Goal: Task Accomplishment & Management: Complete application form

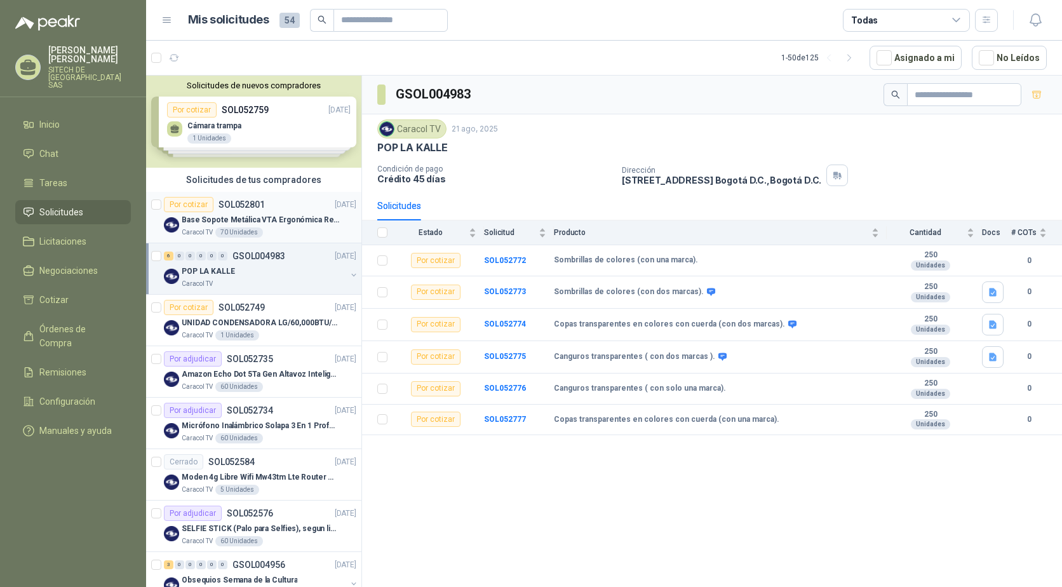
click at [205, 225] on p "Base Sopote Metálica VTA Ergonómica Retráctil para Portátil" at bounding box center [261, 220] width 158 height 12
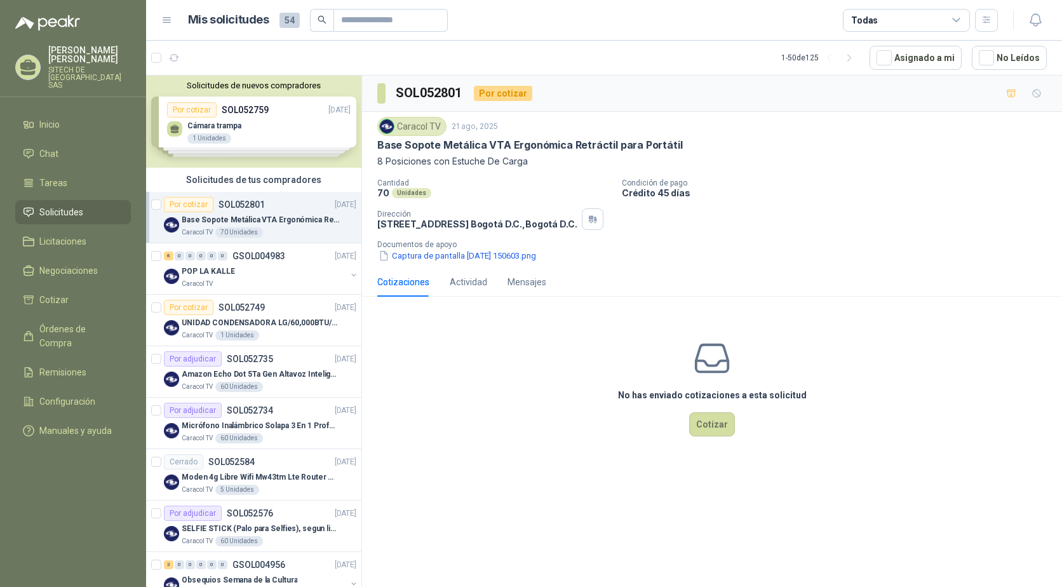
click at [417, 150] on p "Base Sopote Metálica VTA Ergonómica Retráctil para Portátil" at bounding box center [529, 144] width 305 height 13
click at [417, 151] on p "Base Sopote Metálica VTA Ergonómica Retráctil para Portátil" at bounding box center [529, 144] width 305 height 13
click at [419, 149] on p "Base Sopote Metálica VTA Ergonómica Retráctil para Portátil" at bounding box center [529, 144] width 305 height 13
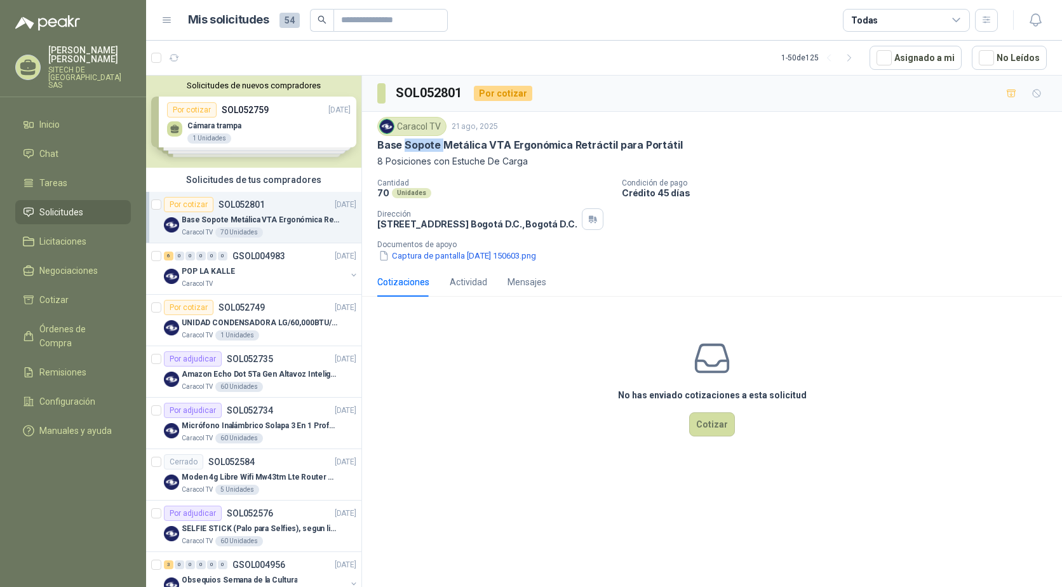
click at [419, 149] on p "Base Sopote Metálica VTA Ergonómica Retráctil para Portátil" at bounding box center [529, 144] width 305 height 13
copy p "Base Sopote Metálica VTA Ergonómica Retráctil para Portátil"
click at [417, 140] on p "Base Sopote Metálica VTA Ergonómica Retráctil para Portátil" at bounding box center [529, 144] width 305 height 13
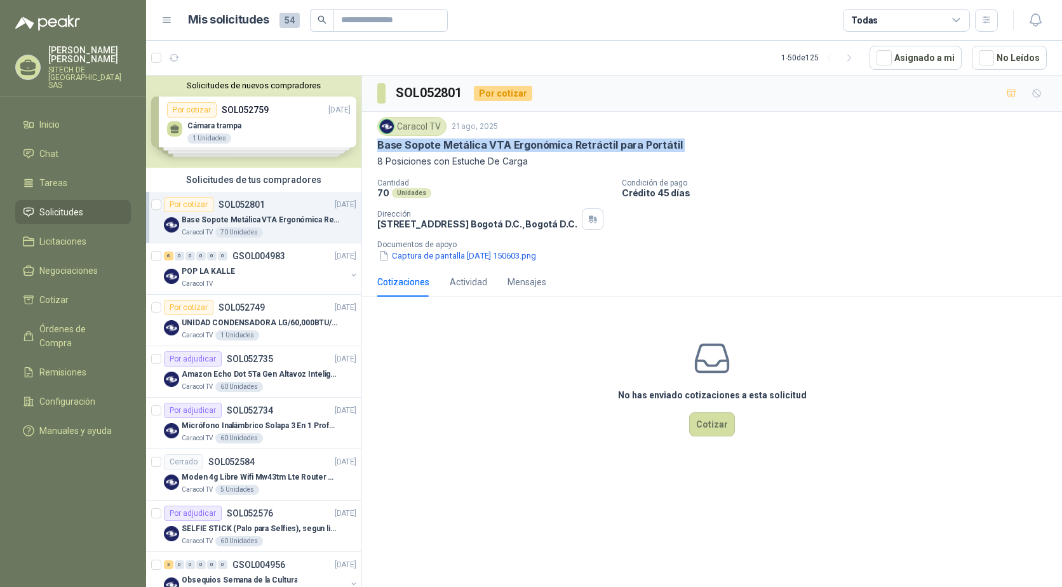
click at [417, 140] on p "Base Sopote Metálica VTA Ergonómica Retráctil para Portátil" at bounding box center [529, 144] width 305 height 13
copy p "Base Sopote Metálica VTA Ergonómica Retráctil para Portátil"
click at [469, 255] on button "Captura de pantalla 2025-08-21 150603.png" at bounding box center [457, 255] width 160 height 13
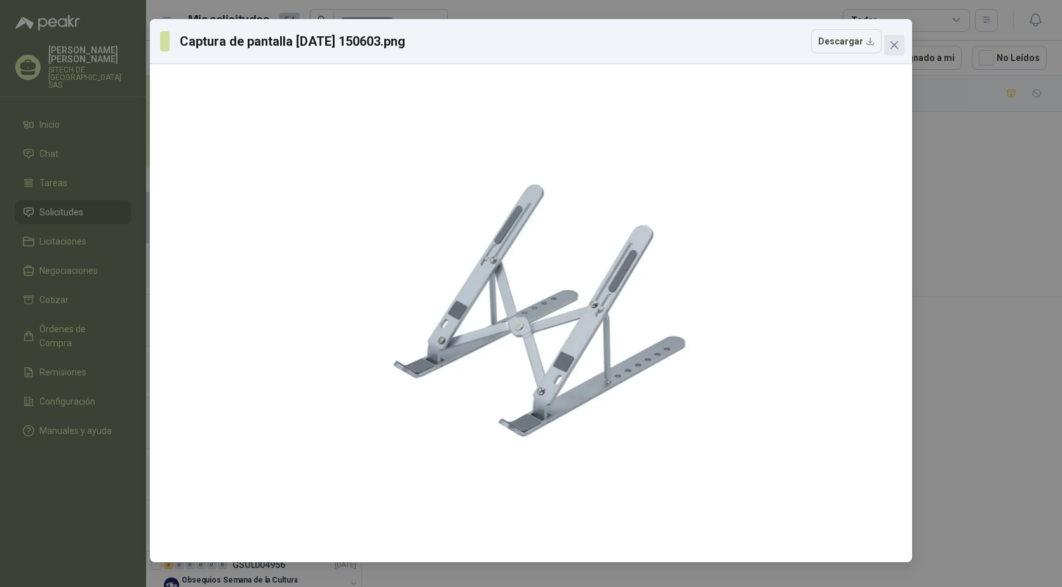
click at [897, 53] on button "Close" at bounding box center [894, 45] width 20 height 20
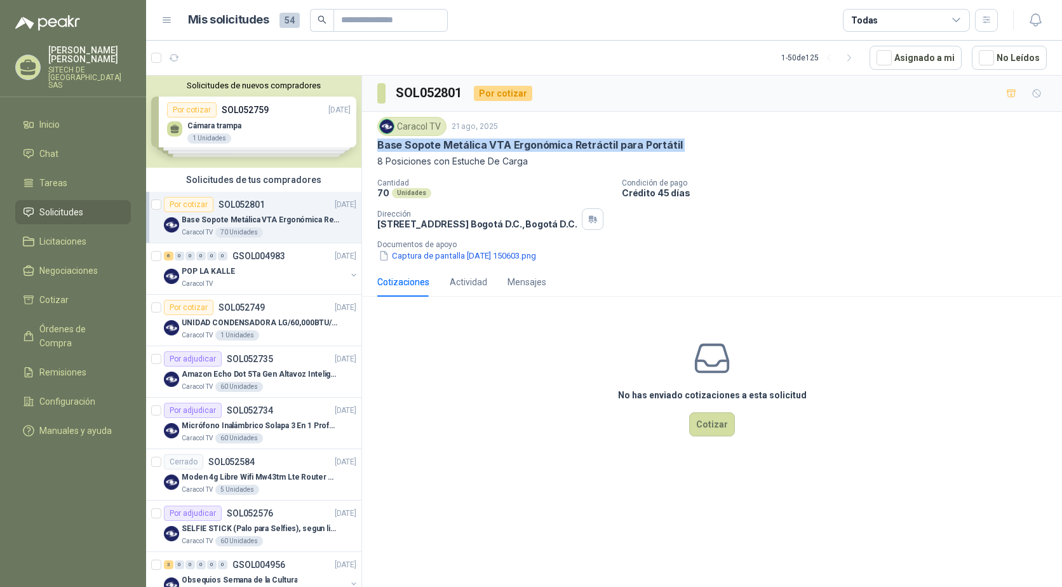
click at [403, 149] on p "Base Sopote Metálica VTA Ergonómica Retráctil para Portátil" at bounding box center [529, 144] width 305 height 13
drag, startPoint x: 376, startPoint y: 145, endPoint x: 504, endPoint y: 146, distance: 128.3
click at [504, 146] on div "Caracol TV 21 ago, 2025 Base Sopote Metálica VTA Ergonómica Retráctil para Port…" at bounding box center [712, 190] width 700 height 156
copy p "Base Sopote Metálica VTA"
click at [237, 206] on p "SOL052801" at bounding box center [241, 204] width 46 height 9
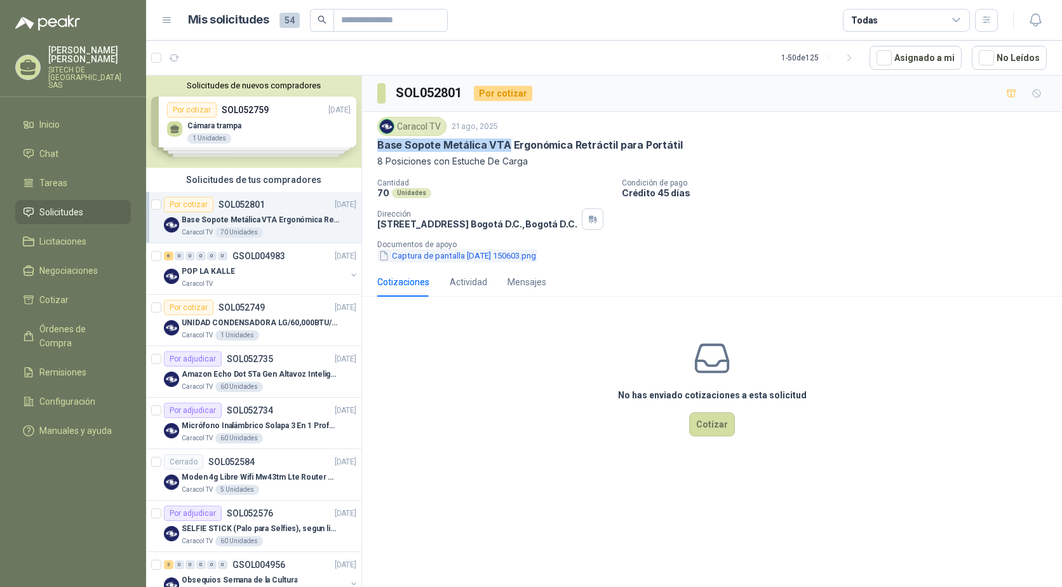
click at [410, 258] on button "Captura de pantalla 2025-08-21 150603.png" at bounding box center [457, 255] width 160 height 13
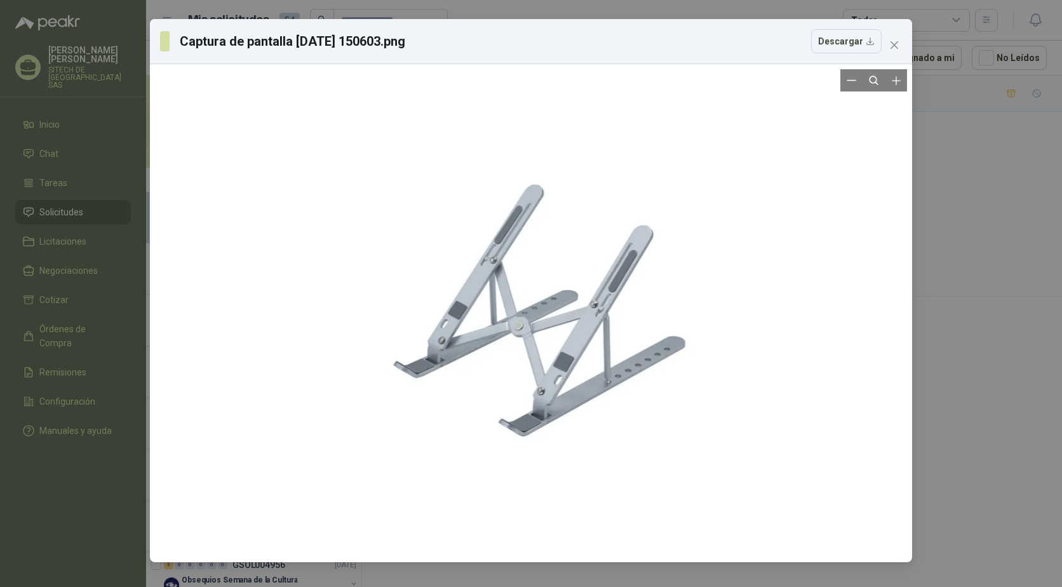
click at [794, 300] on div at bounding box center [531, 313] width 752 height 488
click at [598, 189] on div at bounding box center [531, 313] width 420 height 488
click at [886, 41] on span "Close" at bounding box center [894, 45] width 20 height 10
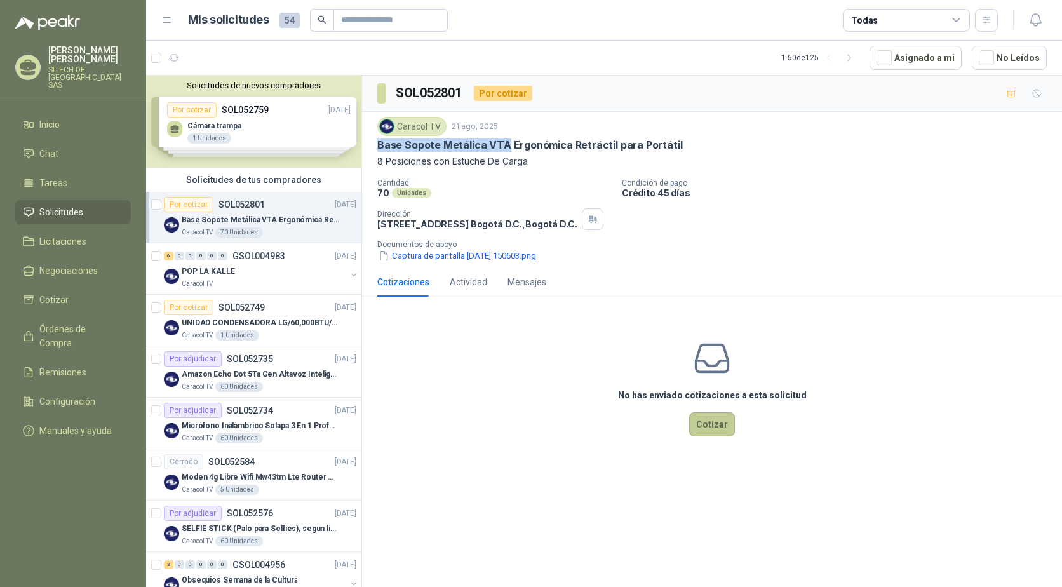
click at [700, 427] on button "Cotizar" at bounding box center [712, 424] width 46 height 24
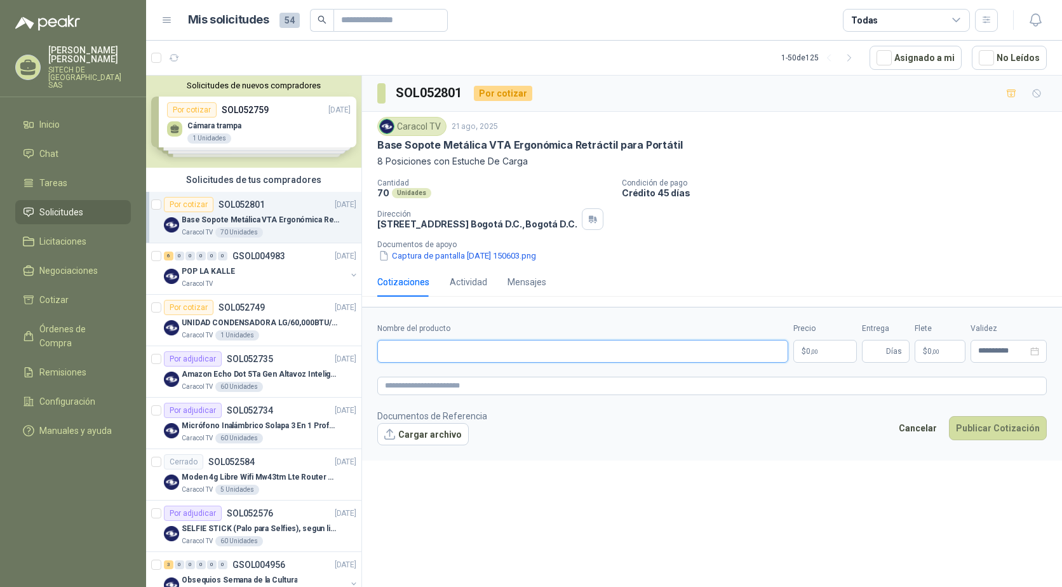
click at [423, 352] on input "Nombre del producto" at bounding box center [582, 351] width 411 height 23
click at [427, 143] on p "Base Sopote Metálica VTA Ergonómica Retráctil para Portátil" at bounding box center [529, 144] width 305 height 13
copy p "Base Sopote Metálica VTA Ergonómica Retráctil para Portátil"
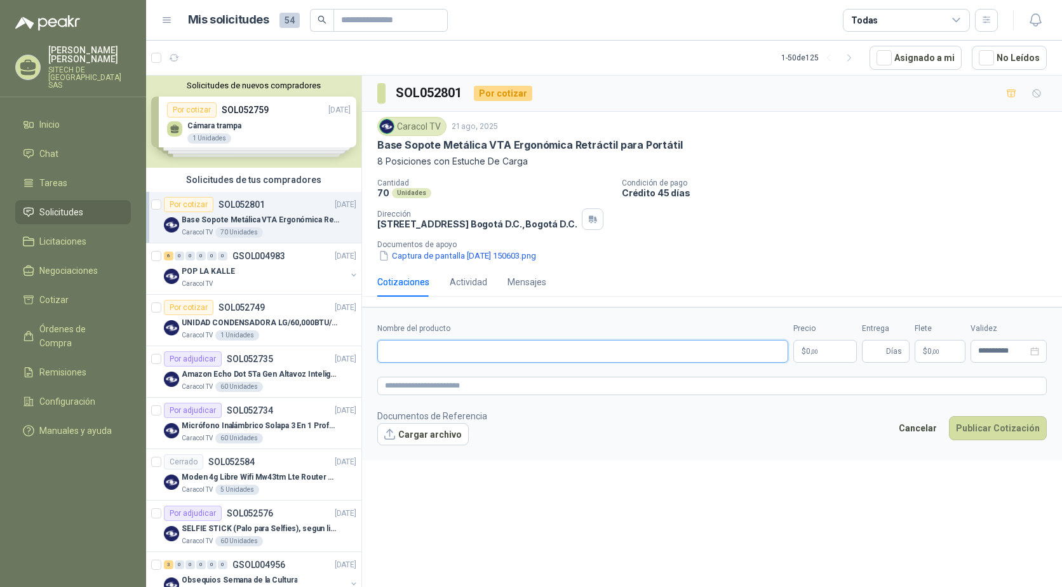
click at [436, 344] on input "Nombre del producto" at bounding box center [582, 351] width 411 height 23
paste input "**********"
type input "**********"
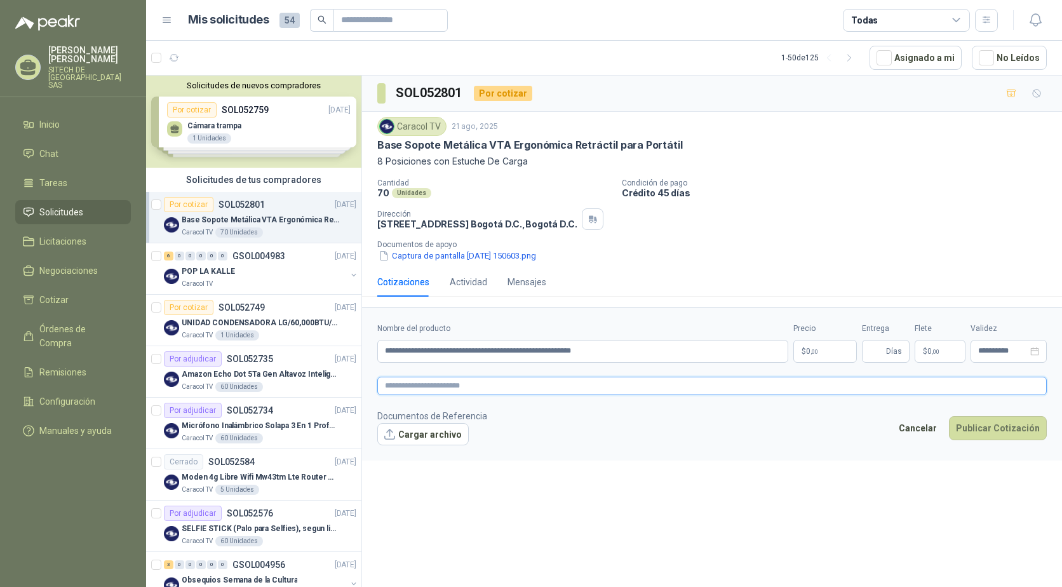
click at [455, 388] on textarea at bounding box center [711, 386] width 669 height 18
paste textarea "**********"
type textarea "**********"
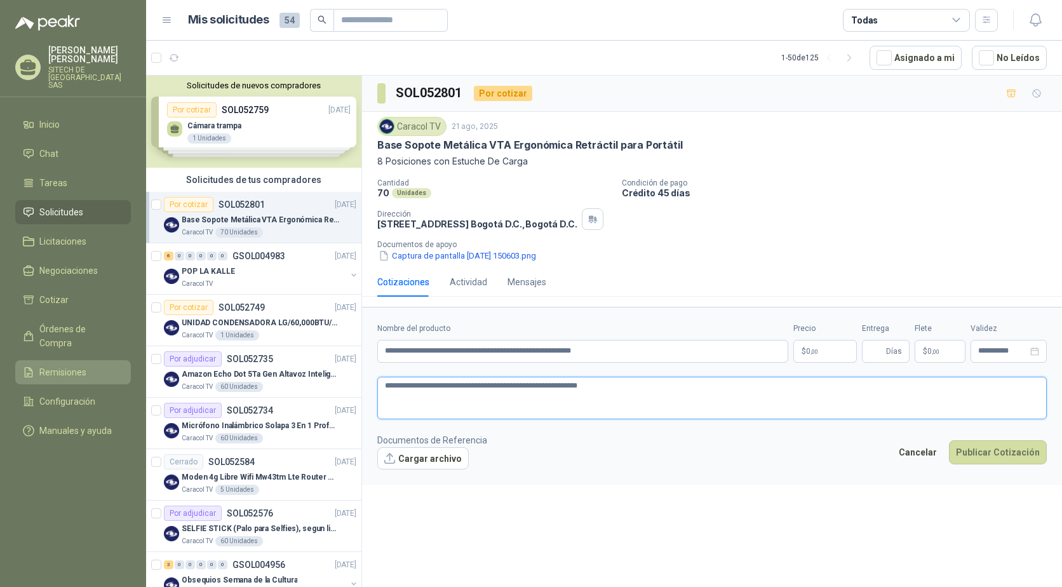
type textarea "**********"
click at [822, 349] on p "$ 0 ,00" at bounding box center [824, 351] width 63 height 23
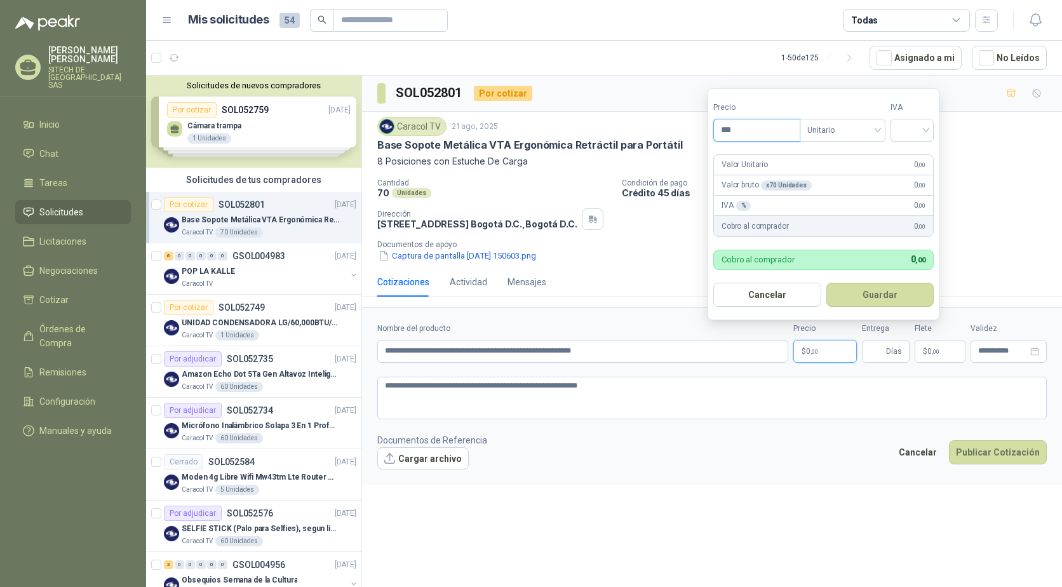
click at [760, 128] on input "***" at bounding box center [757, 130] width 86 height 22
click at [917, 126] on input "search" at bounding box center [912, 128] width 28 height 19
click at [919, 152] on div "19%" at bounding box center [914, 156] width 23 height 14
click at [766, 129] on input "********" at bounding box center [758, 130] width 88 height 22
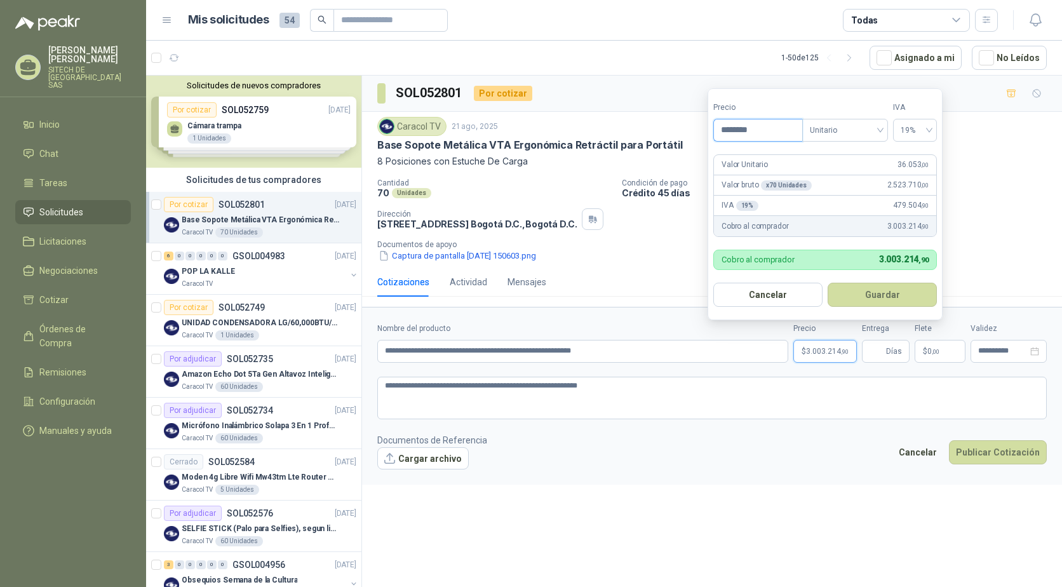
type input "********"
click at [866, 288] on button "Guardar" at bounding box center [881, 295] width 109 height 24
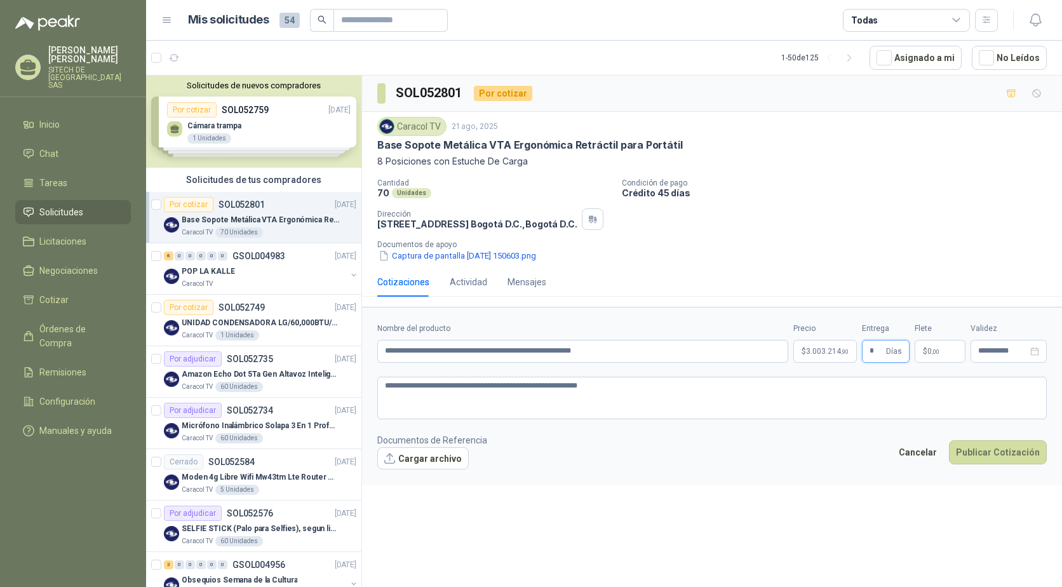
type input "*"
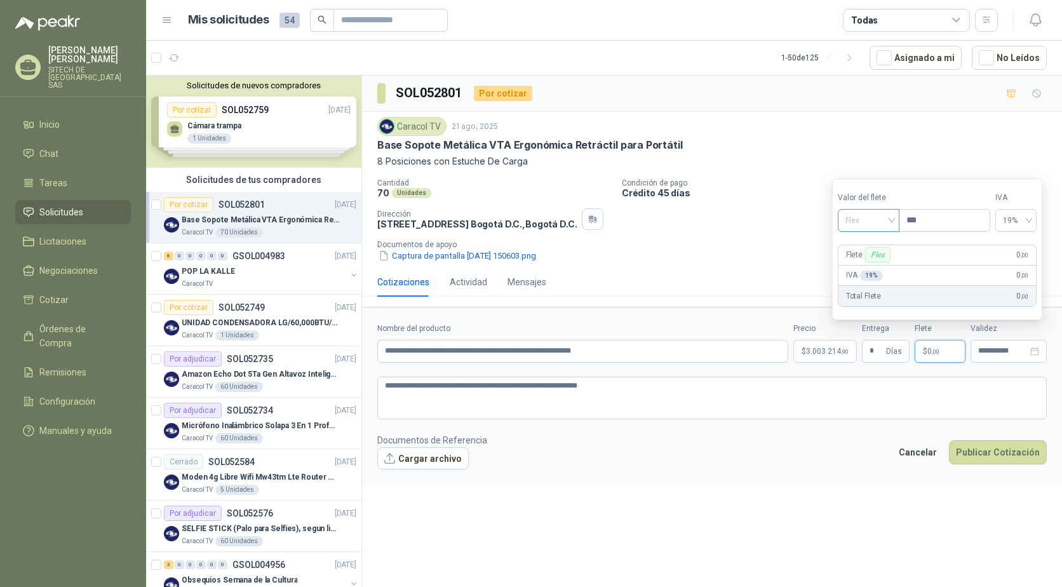
click at [884, 219] on span "Flex" at bounding box center [868, 220] width 46 height 19
click at [865, 250] on div "Flex" at bounding box center [870, 247] width 44 height 14
click at [882, 223] on span "Flex" at bounding box center [868, 220] width 46 height 19
click at [858, 267] on div "Incluido" at bounding box center [870, 267] width 44 height 14
click at [988, 350] on input "**********" at bounding box center [1003, 351] width 50 height 8
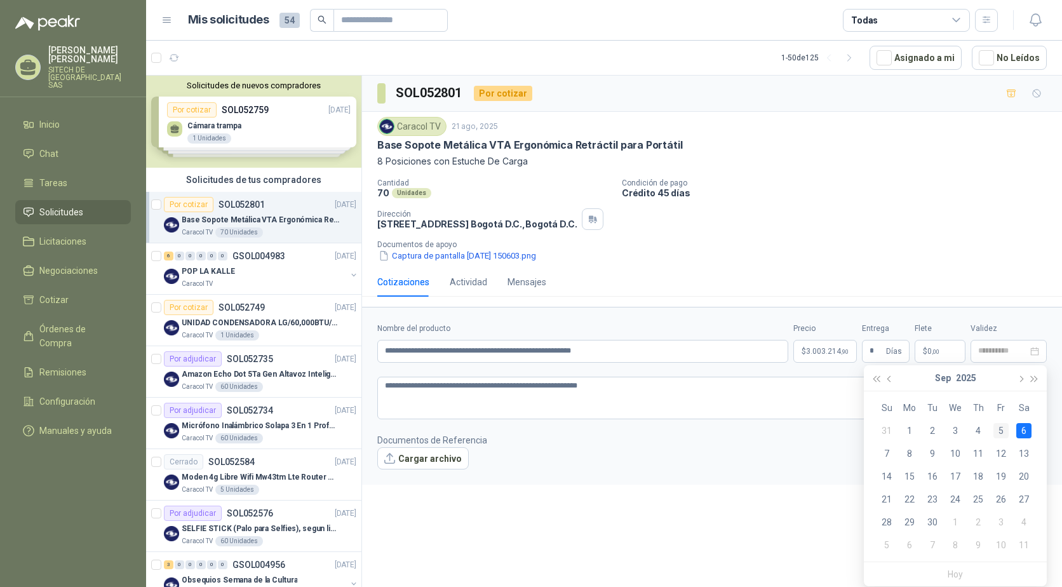
click at [1001, 433] on div "5" at bounding box center [1000, 430] width 15 height 15
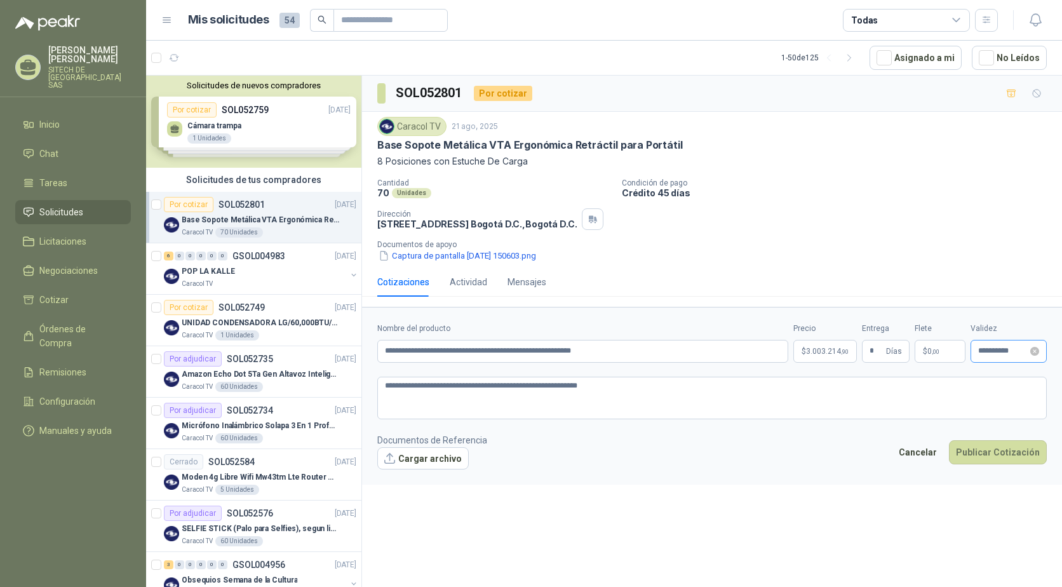
click at [1029, 356] on div "**********" at bounding box center [1008, 351] width 76 height 23
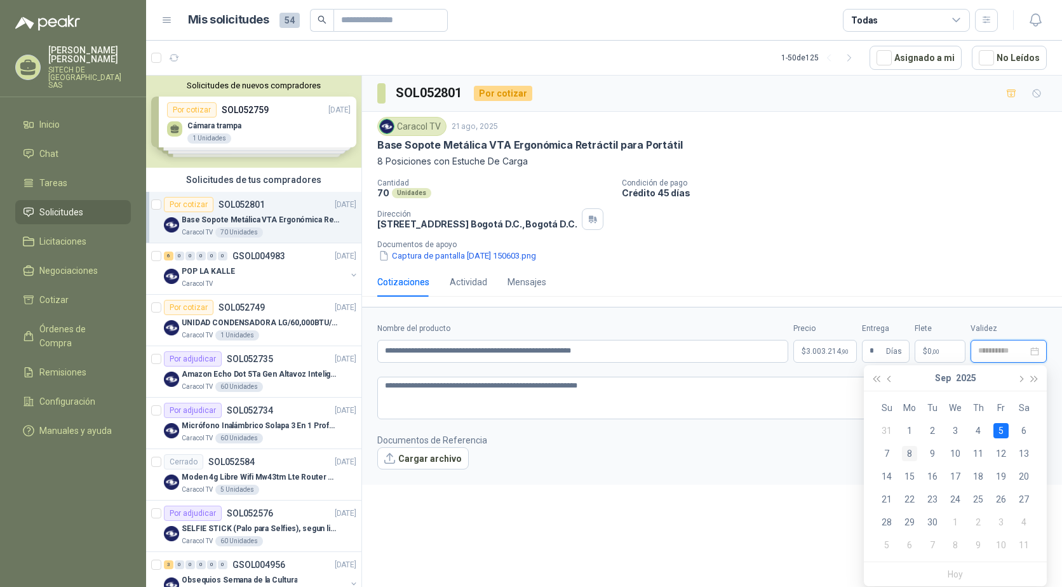
type input "**********"
click at [911, 453] on div "8" at bounding box center [909, 453] width 15 height 15
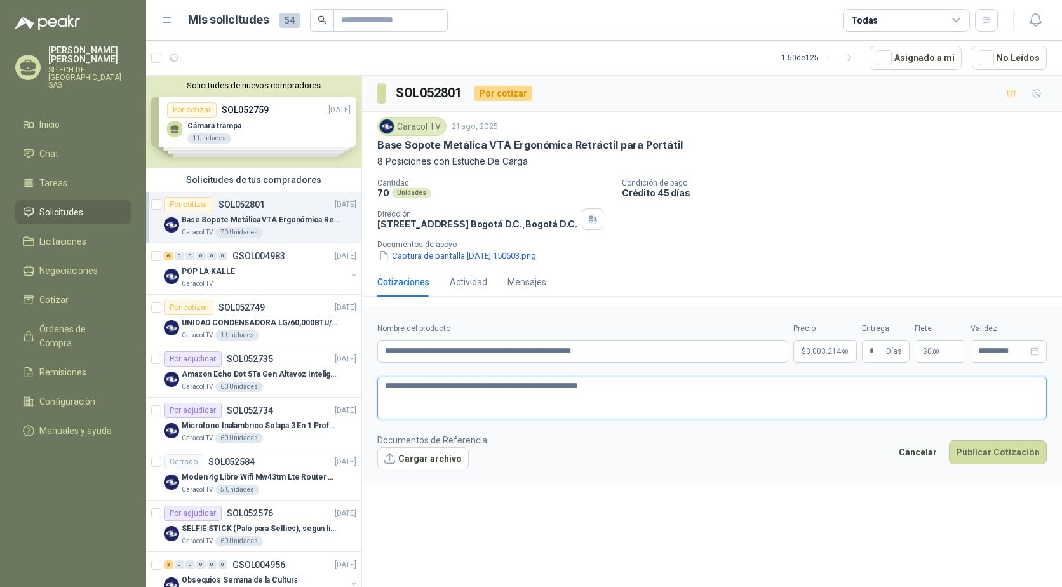
click at [602, 383] on textarea "**********" at bounding box center [711, 398] width 669 height 43
click at [423, 154] on p "8 Posiciones con Estuche De Carga" at bounding box center [711, 161] width 669 height 14
click at [428, 161] on p "8 Posiciones con Estuche De Carga" at bounding box center [711, 161] width 669 height 14
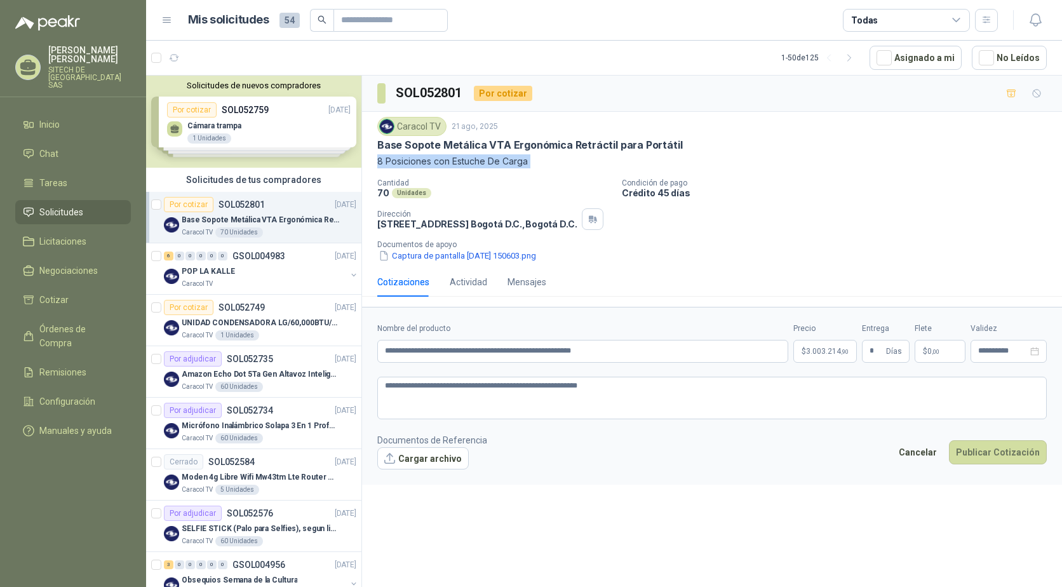
copy p "8 Posiciones con Estuche De Carga"
click at [605, 356] on input "**********" at bounding box center [582, 351] width 411 height 23
paste input "**********"
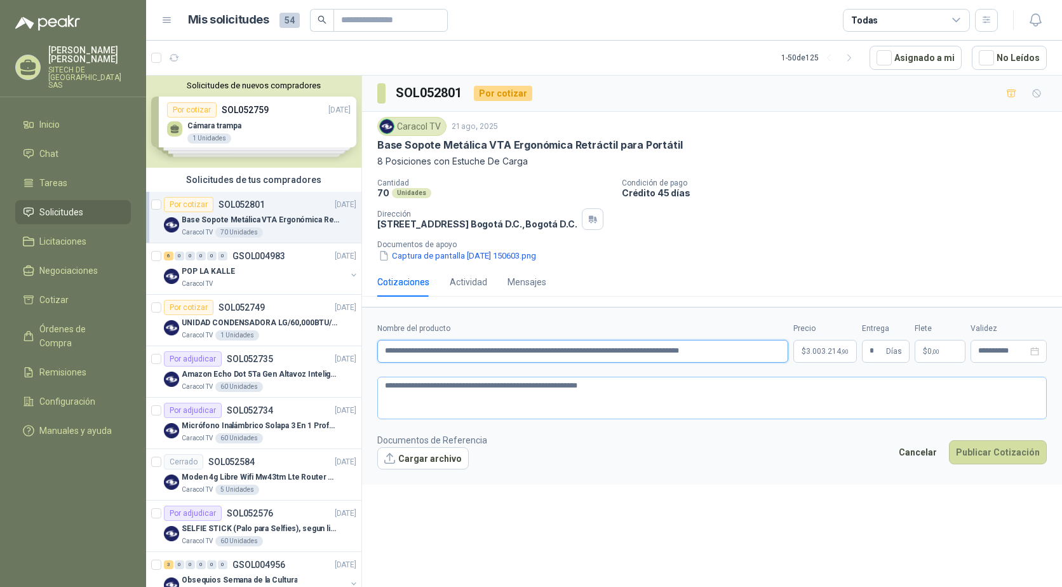
type input "**********"
click at [597, 384] on textarea "**********" at bounding box center [711, 398] width 669 height 43
type textarea "**********"
paste textarea "**********"
type textarea "**********"
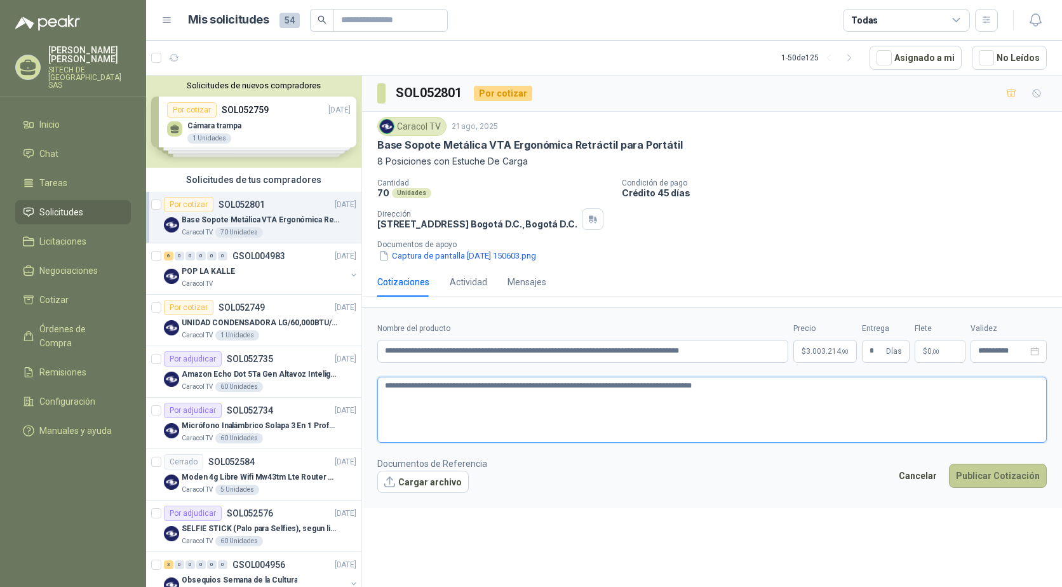
type textarea "**********"
click at [1008, 476] on button "Publicar Cotización" at bounding box center [998, 476] width 98 height 24
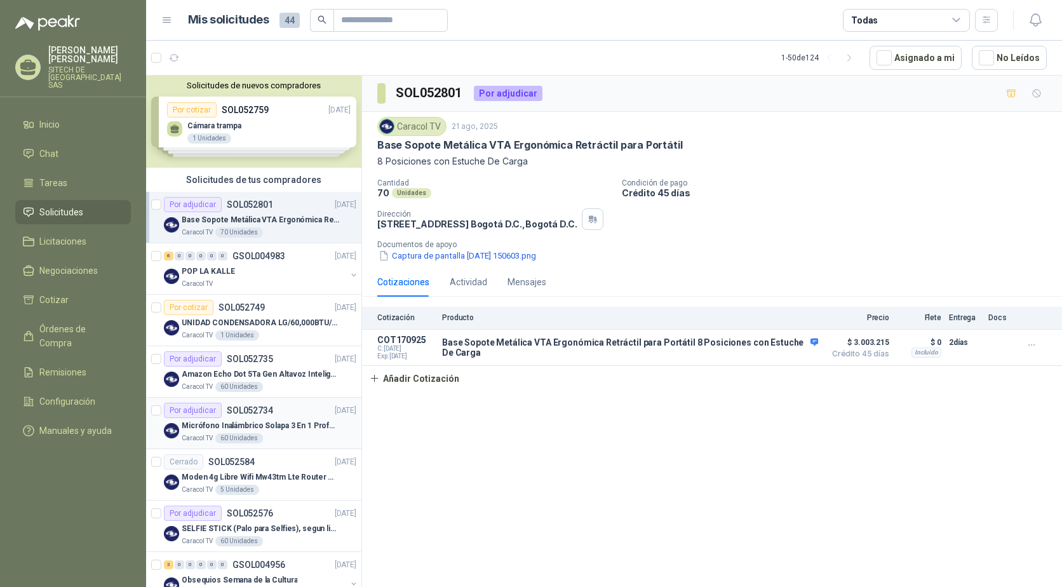
scroll to position [63, 0]
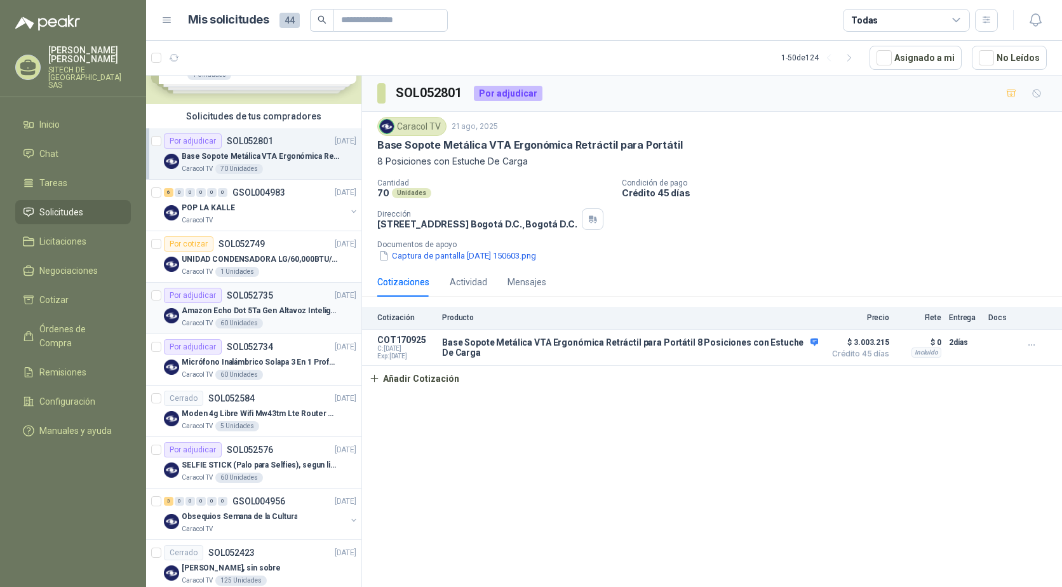
click at [232, 305] on p "Amazon Echo Dot 5Ta Gen Altavoz Inteligente Alexa Azul" at bounding box center [261, 311] width 158 height 12
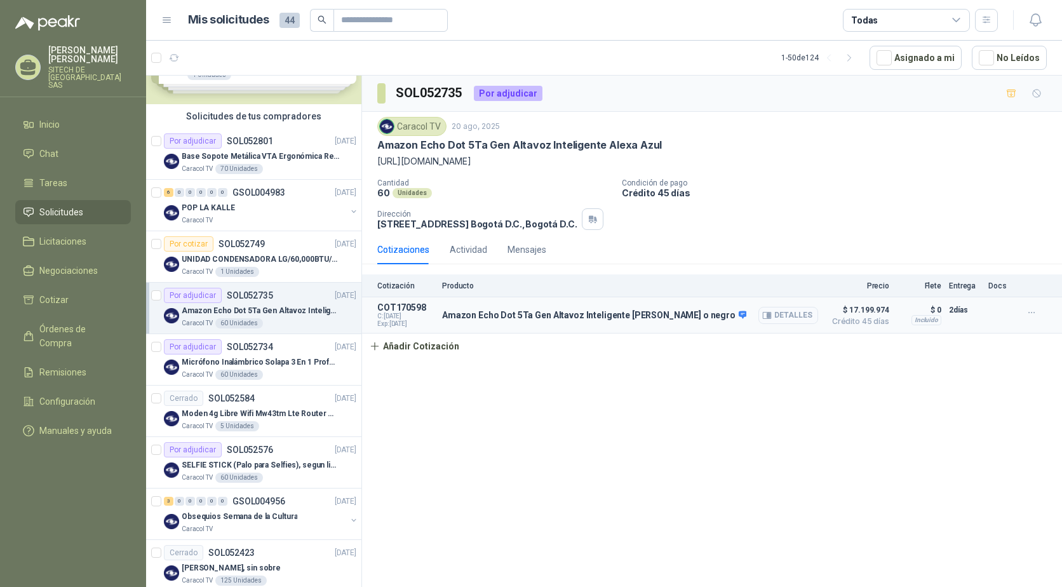
click at [787, 317] on button "Detalles" at bounding box center [788, 315] width 60 height 17
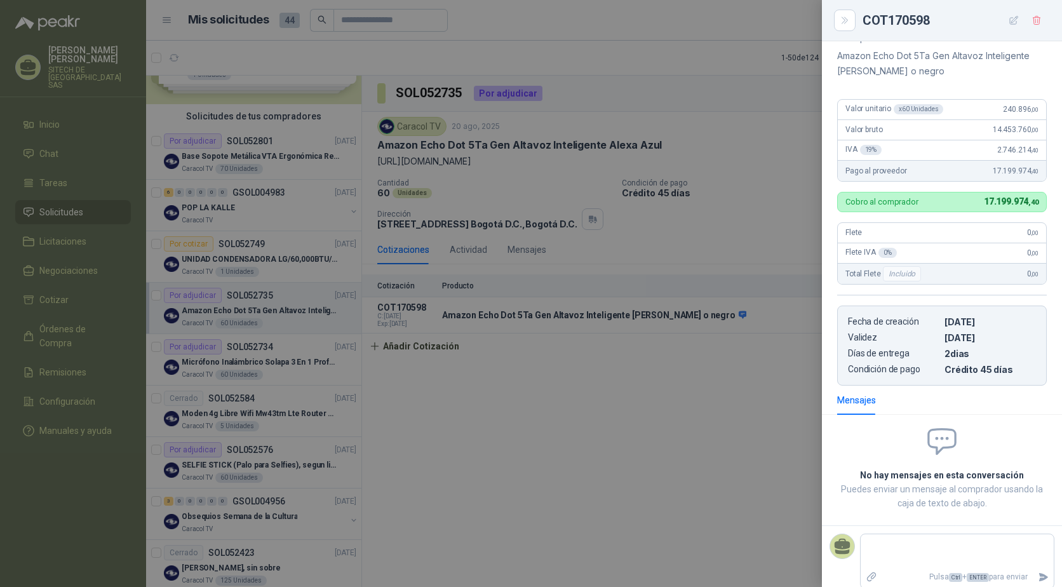
scroll to position [150, 0]
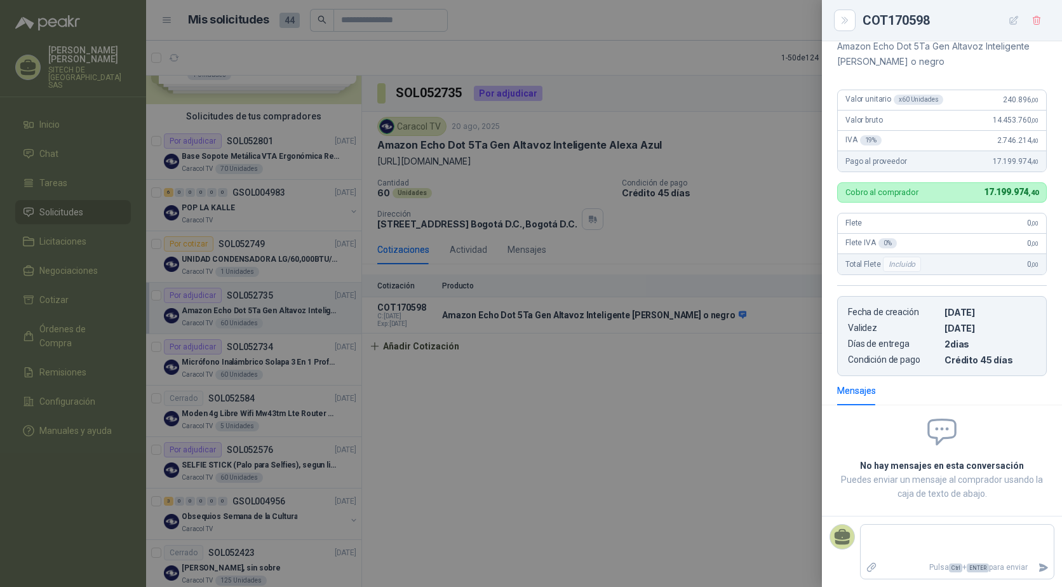
click at [573, 385] on div at bounding box center [531, 293] width 1062 height 587
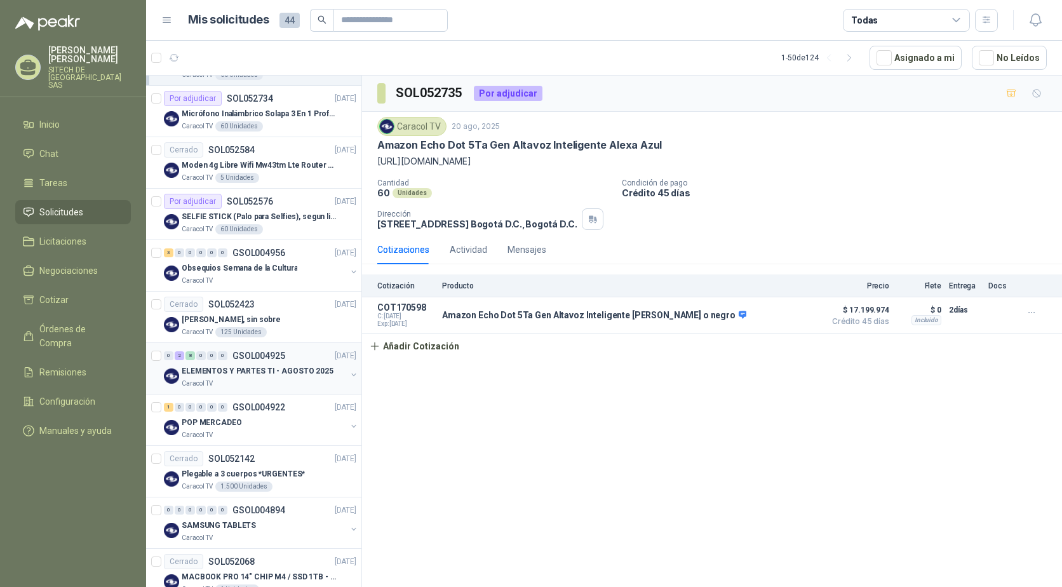
scroll to position [317, 0]
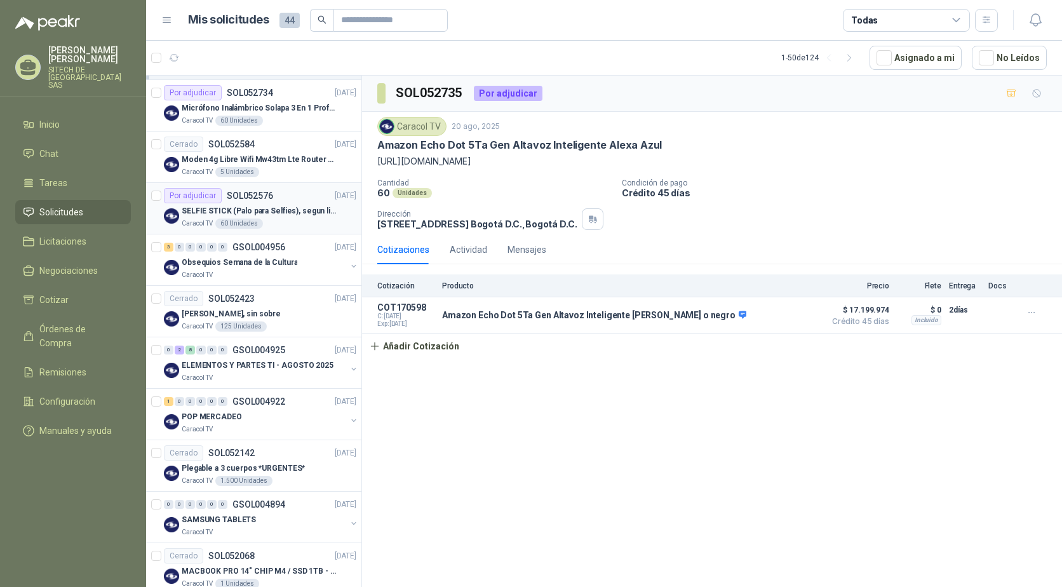
click at [204, 210] on p "SELFIE STICK (Palo para Selfies), segun link adjunto" at bounding box center [261, 211] width 158 height 12
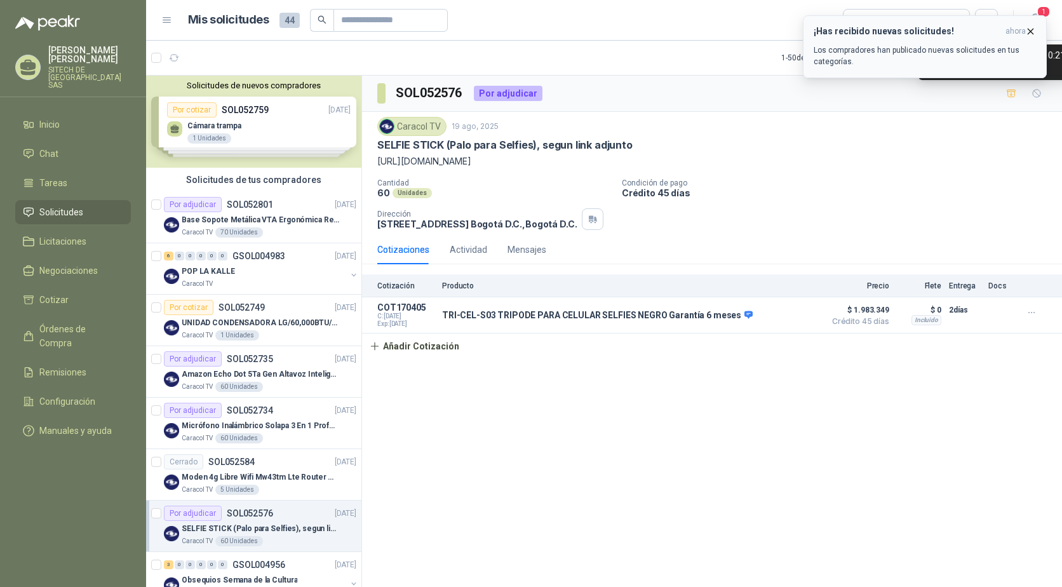
click at [1023, 32] on span "ahora" at bounding box center [1015, 31] width 20 height 11
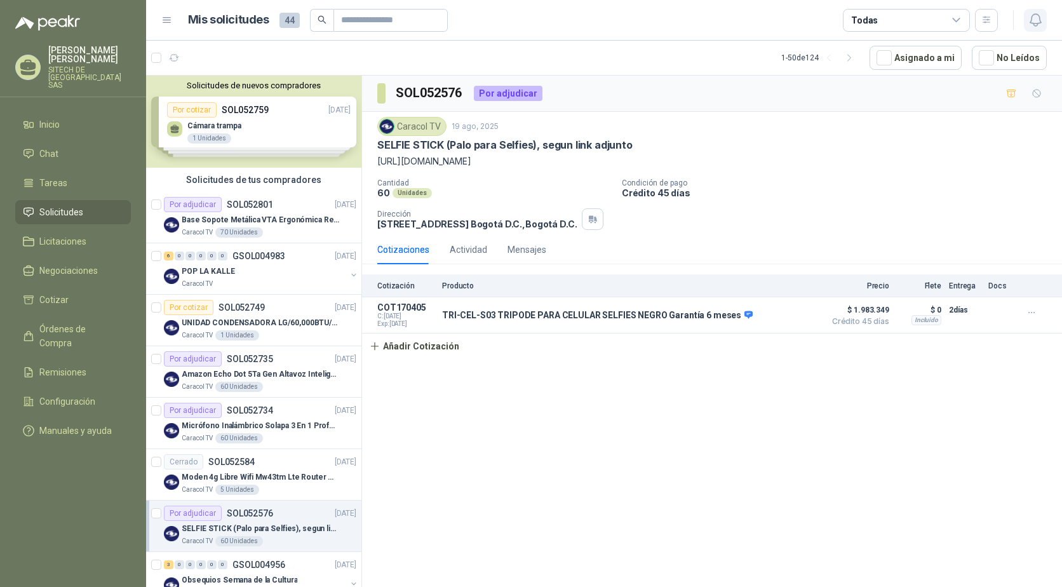
click at [1037, 11] on button "button" at bounding box center [1035, 20] width 23 height 23
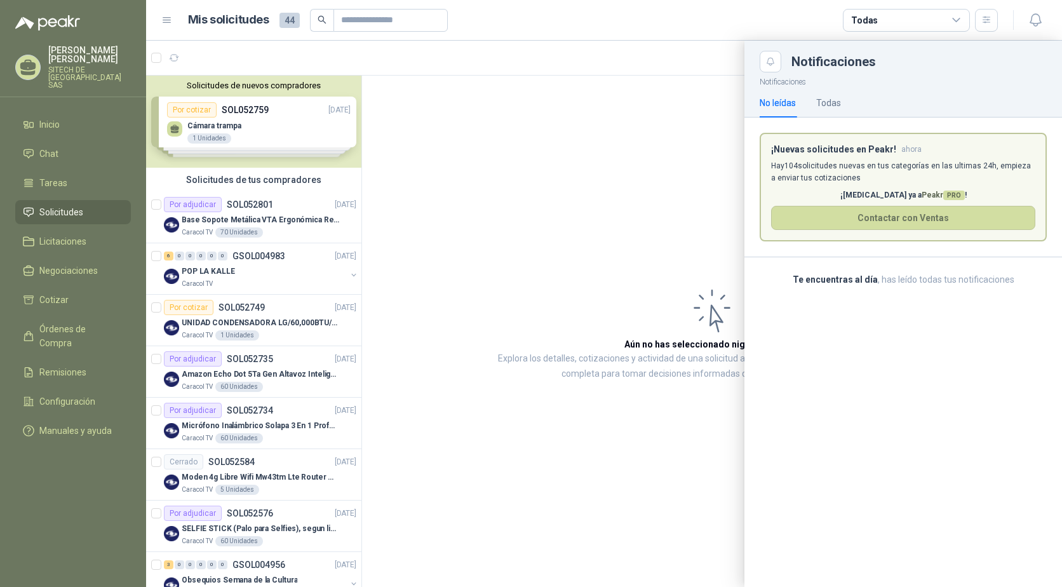
click at [625, 202] on div at bounding box center [604, 314] width 916 height 546
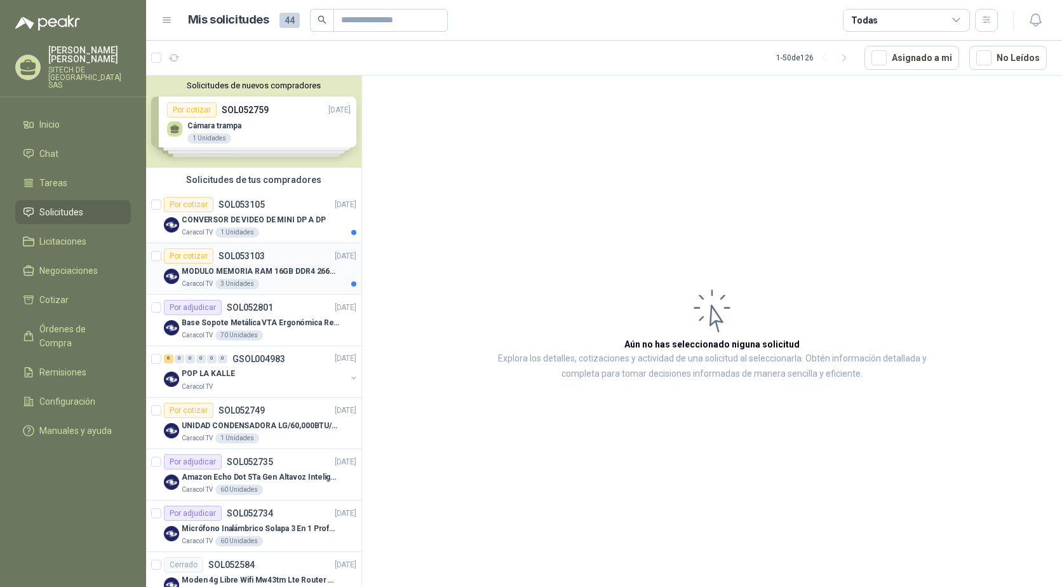
click at [219, 263] on div "MODULO MEMORIA RAM 16GB DDR4 2666 MHZ - PORTATIL" at bounding box center [269, 270] width 175 height 15
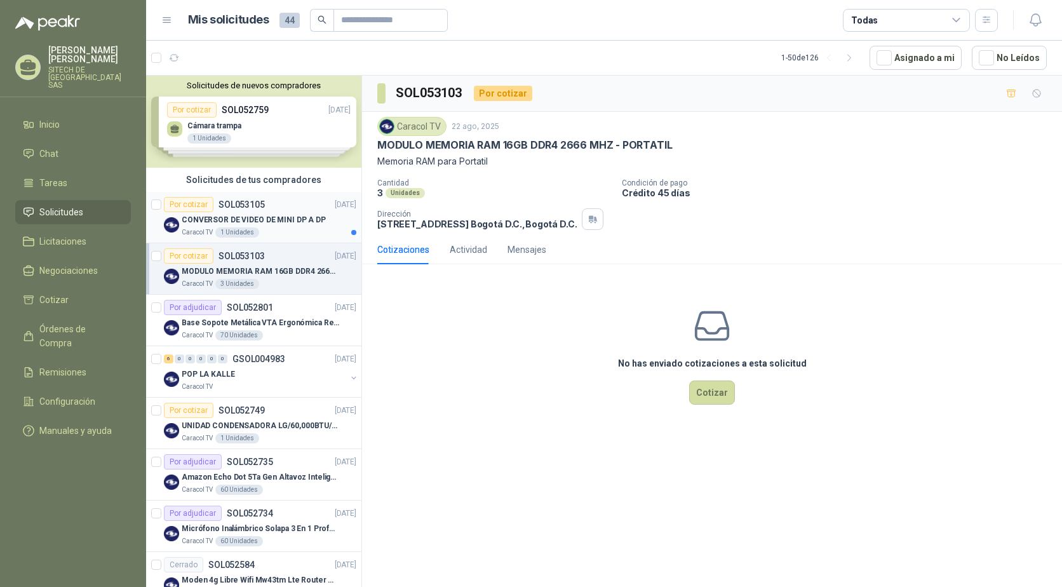
click at [243, 222] on p "CONVERSOR DE VIDEO DE MINI DP A DP" at bounding box center [254, 220] width 144 height 12
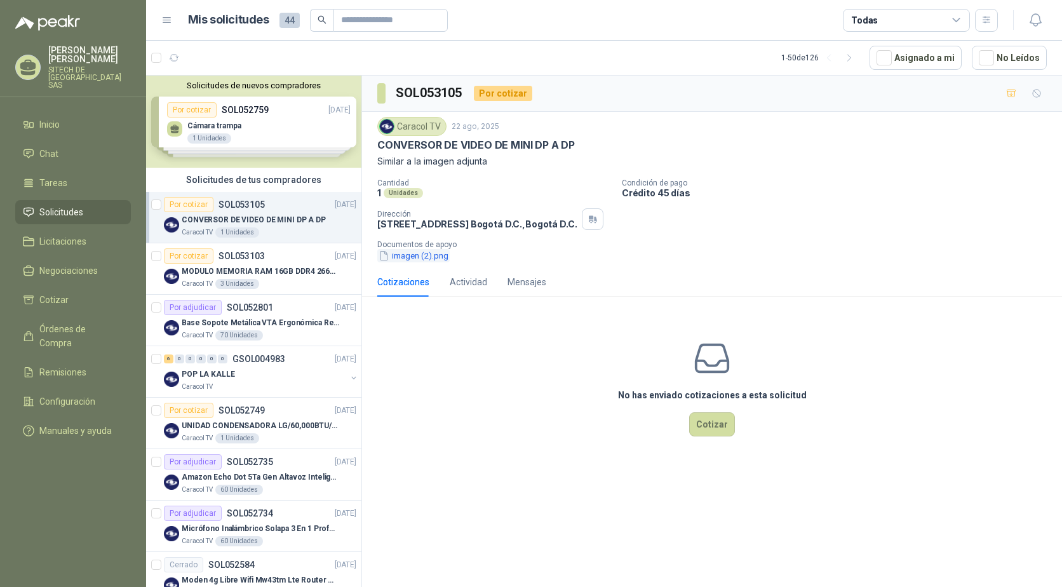
click at [417, 258] on button "imagen (2).png" at bounding box center [413, 255] width 72 height 13
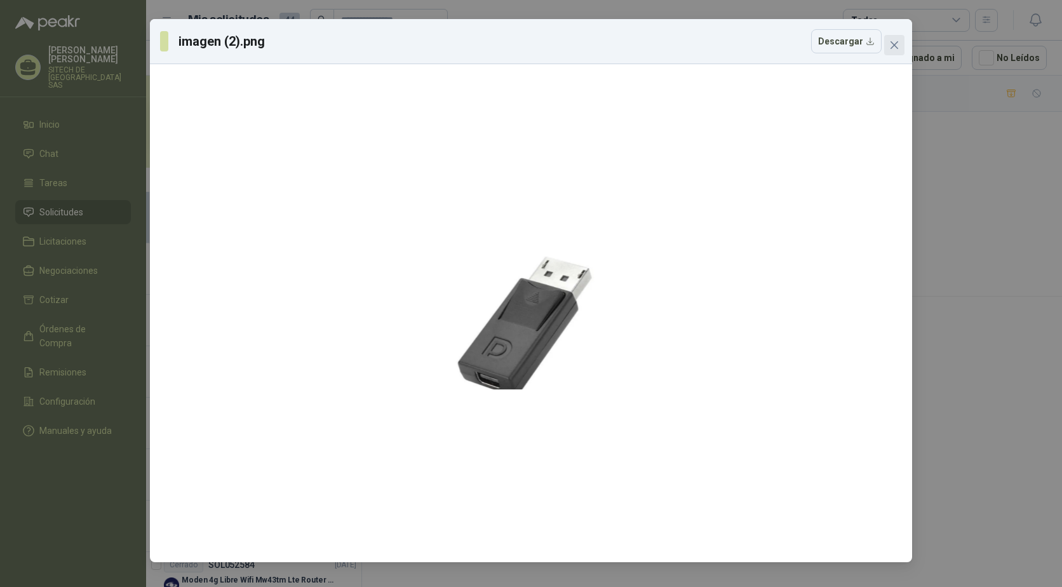
click at [891, 48] on icon "close" at bounding box center [894, 45] width 8 height 8
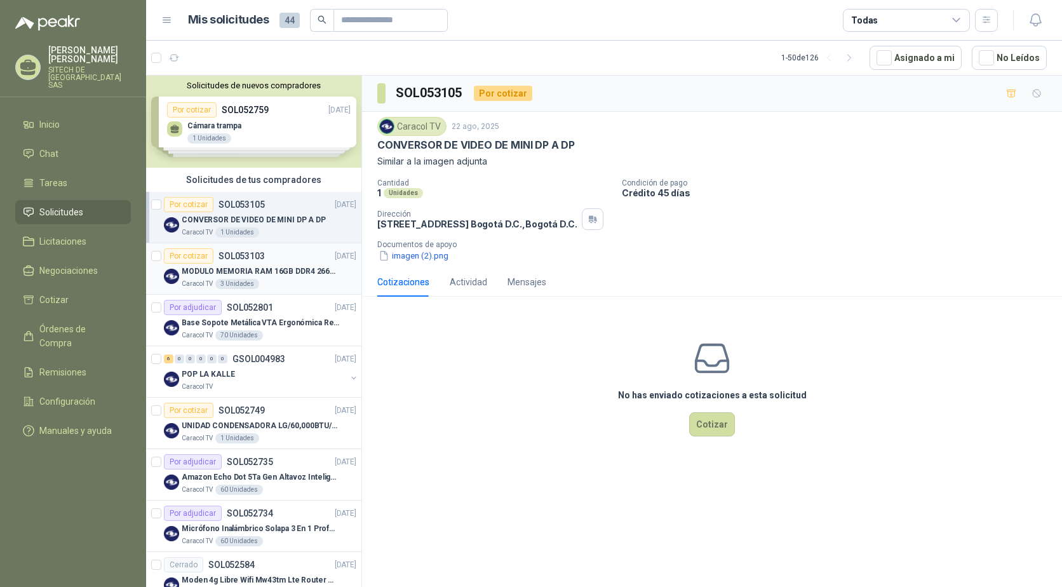
click at [219, 264] on div "MODULO MEMORIA RAM 16GB DDR4 2666 MHZ - PORTATIL" at bounding box center [269, 270] width 175 height 15
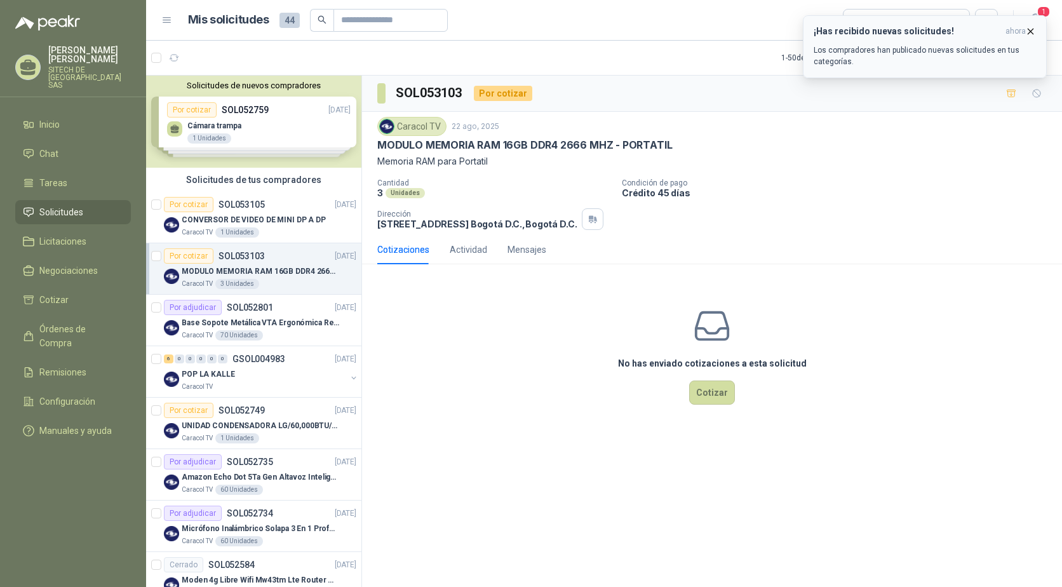
click at [1027, 29] on icon "button" at bounding box center [1030, 31] width 11 height 11
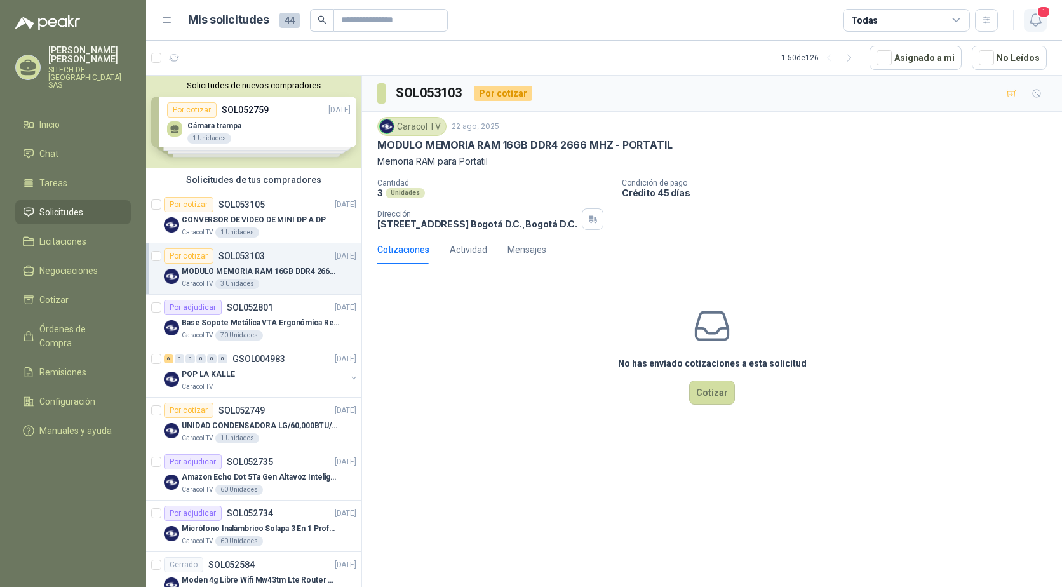
click at [1034, 21] on icon "button" at bounding box center [1035, 20] width 16 height 16
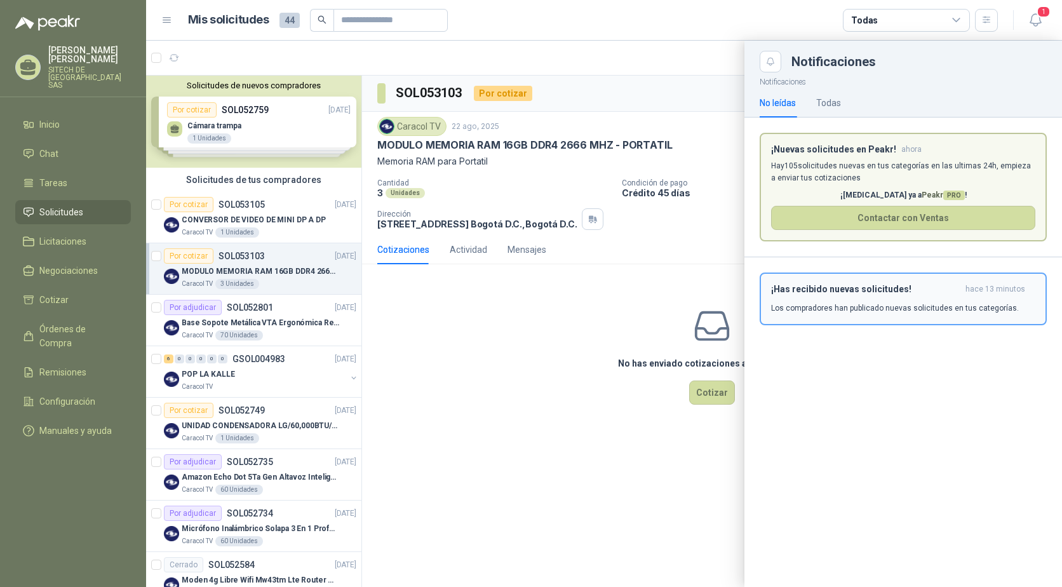
click at [799, 295] on h3 "¡Has recibido nuevas solicitudes!" at bounding box center [865, 289] width 189 height 11
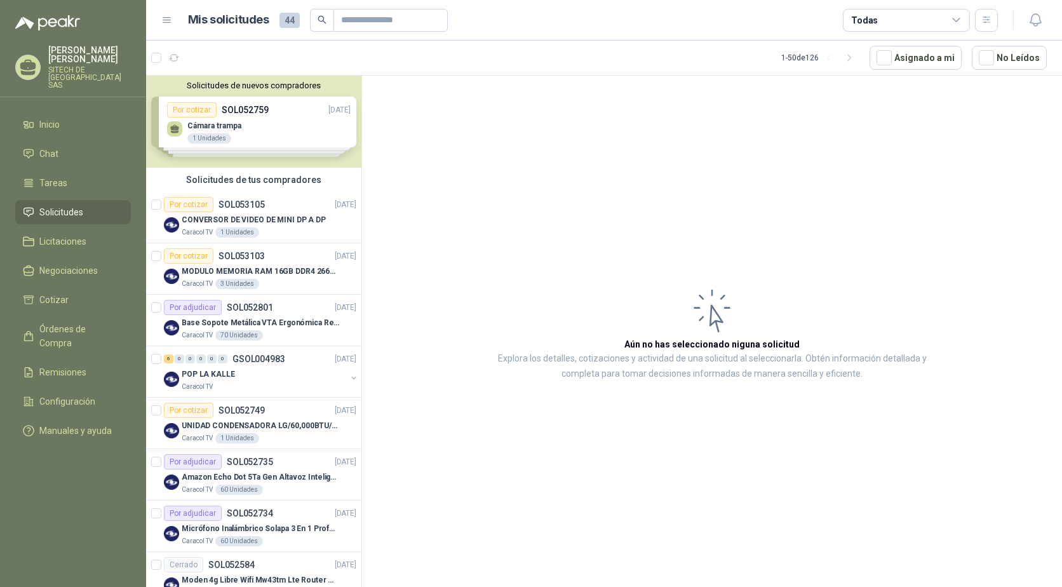
click at [525, 310] on article "Aún no has seleccionado niguna solicitud Explora los detalles, cotizaciones y a…" at bounding box center [712, 334] width 700 height 516
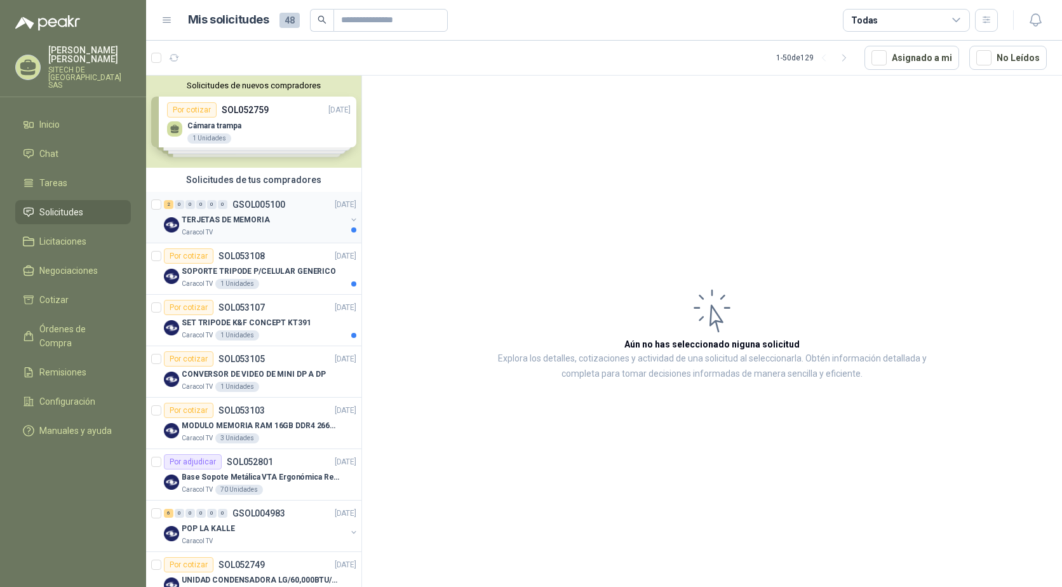
click at [251, 230] on div "Caracol TV" at bounding box center [264, 232] width 164 height 10
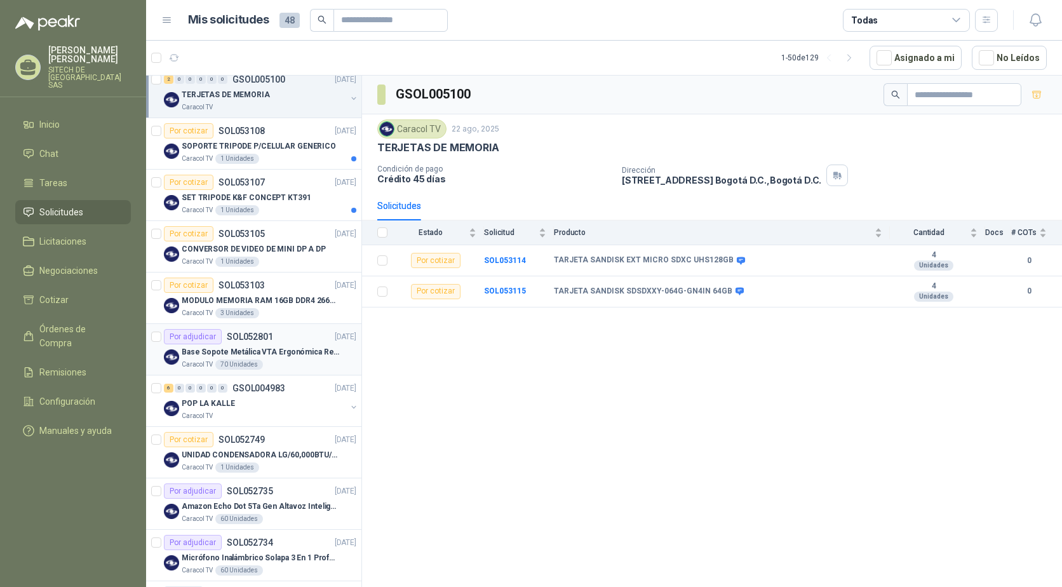
scroll to position [63, 0]
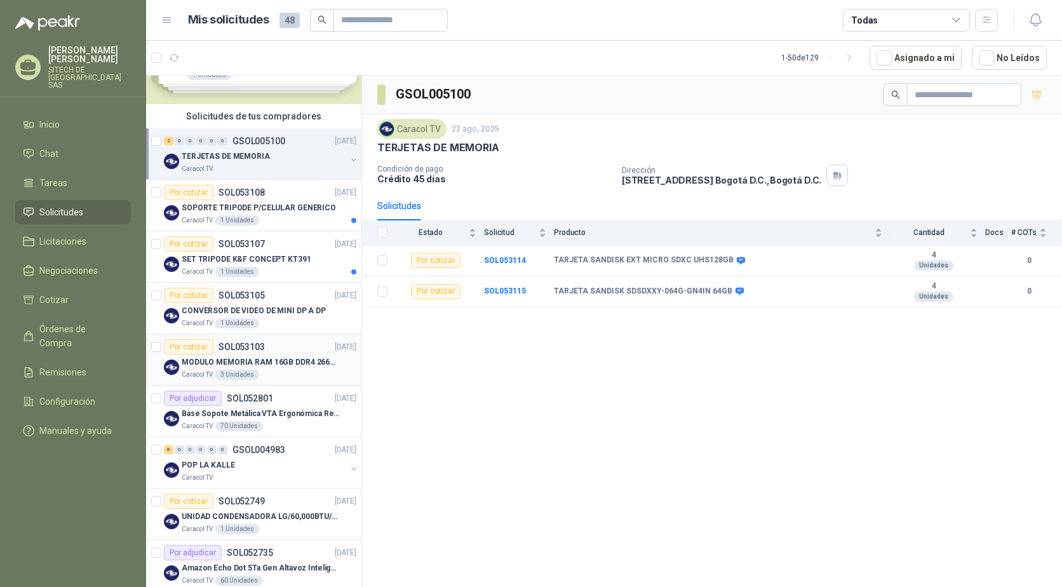
click at [238, 354] on div "MODULO MEMORIA RAM 16GB DDR4 2666 MHZ - PORTATIL" at bounding box center [269, 361] width 175 height 15
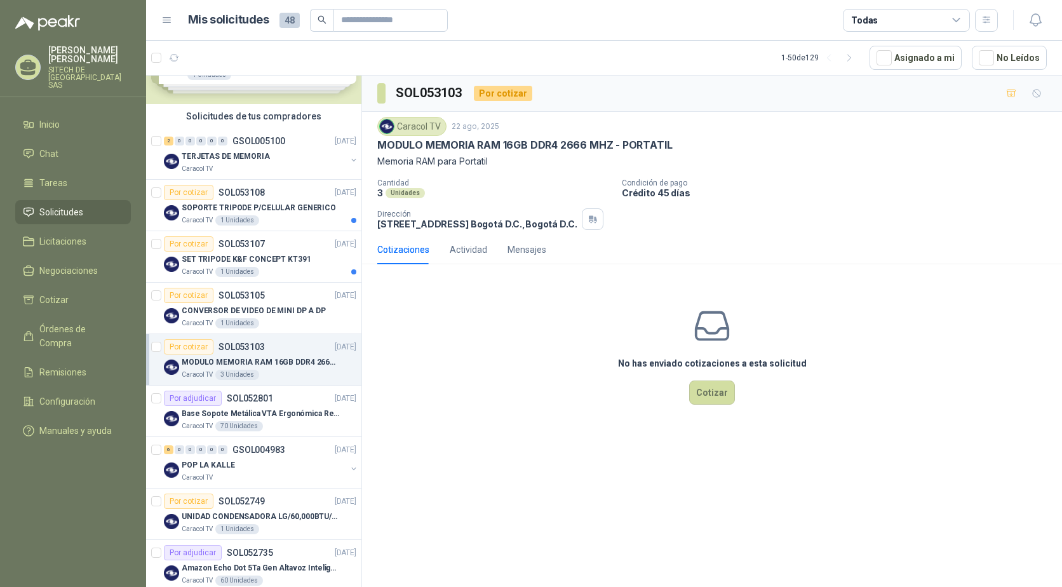
click at [424, 148] on p "MODULO MEMORIA RAM 16GB DDR4 2666 MHZ - PORTATIL" at bounding box center [524, 144] width 295 height 13
copy p "MODULO MEMORIA RAM 16GB DDR4 2666 MHZ - PORTATIL"
click at [230, 309] on p "CONVERSOR DE VIDEO DE MINI DP A DP" at bounding box center [254, 311] width 144 height 12
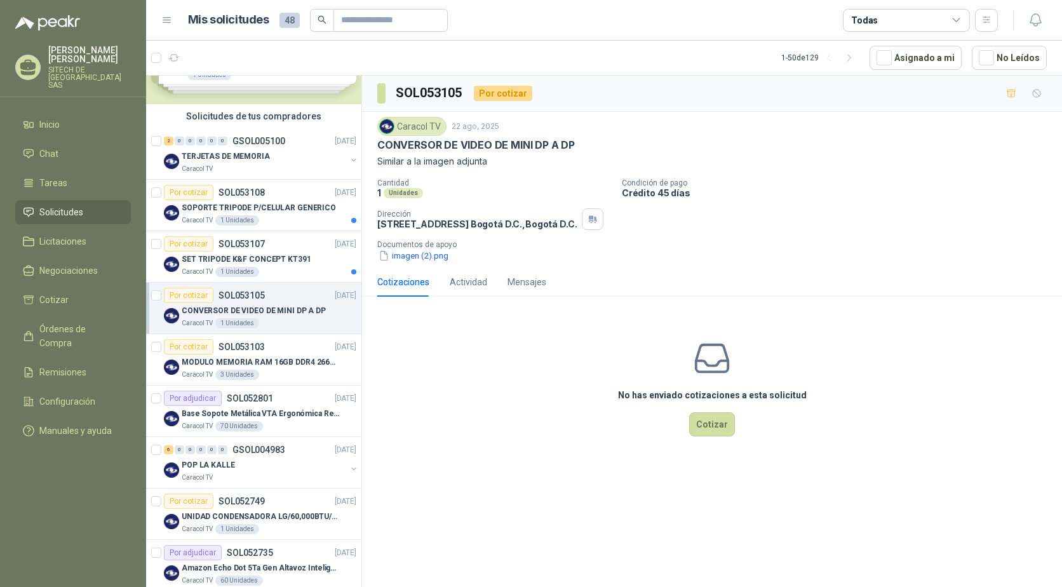
click at [430, 149] on p "CONVERSOR DE VIDEO DE MINI DP A DP" at bounding box center [475, 144] width 197 height 13
copy p "CONVERSOR DE VIDEO DE MINI DP A DP"
click at [229, 248] on p "SOL053107" at bounding box center [241, 243] width 46 height 9
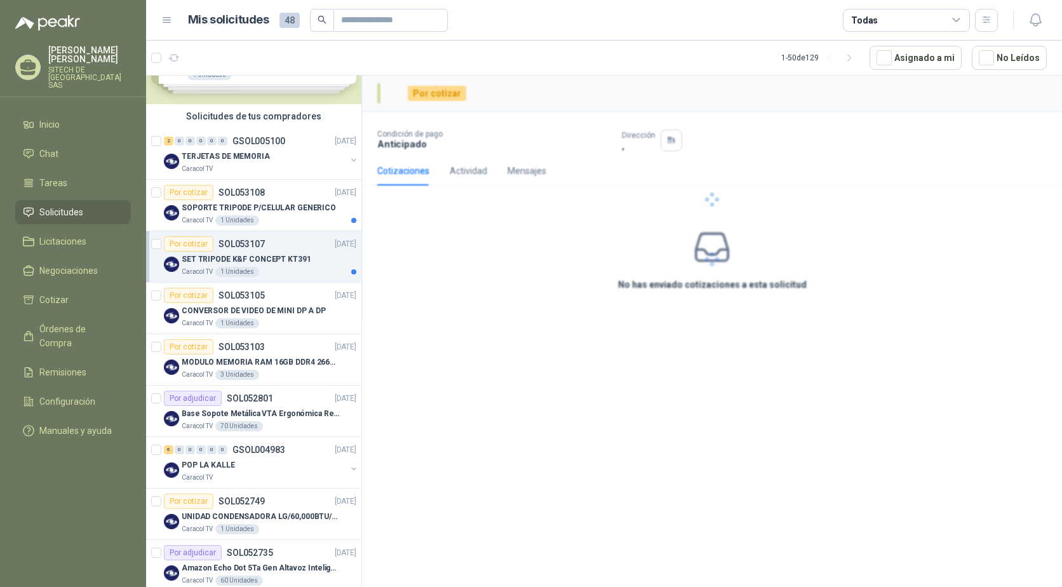
click at [238, 252] on div "SET TRIPODE K&F CONCEPT KT391" at bounding box center [269, 258] width 175 height 15
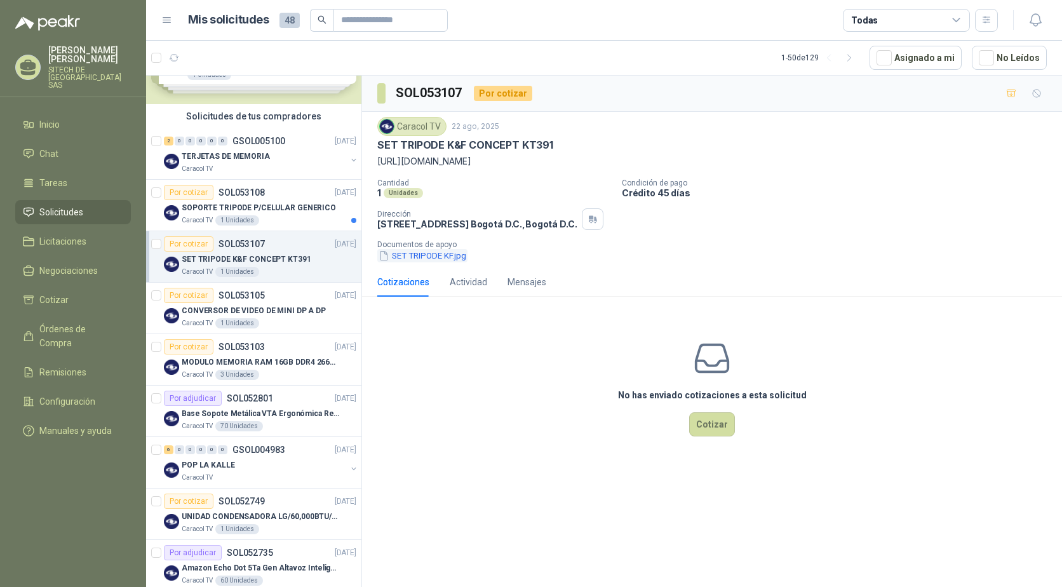
click at [432, 255] on button "SET TRIPODE KF.jpg" at bounding box center [422, 255] width 90 height 13
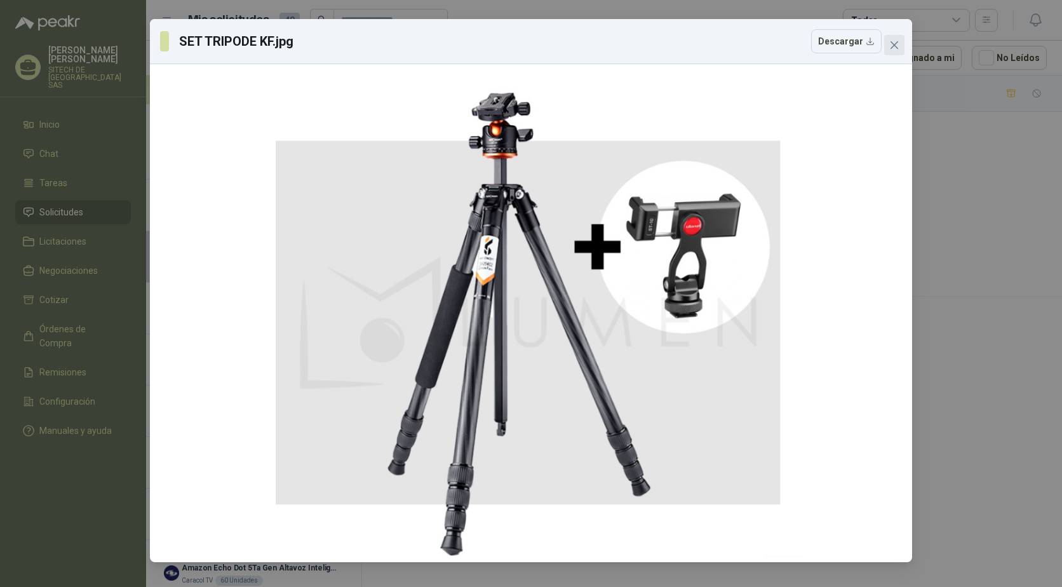
click at [891, 50] on button "Close" at bounding box center [894, 45] width 20 height 20
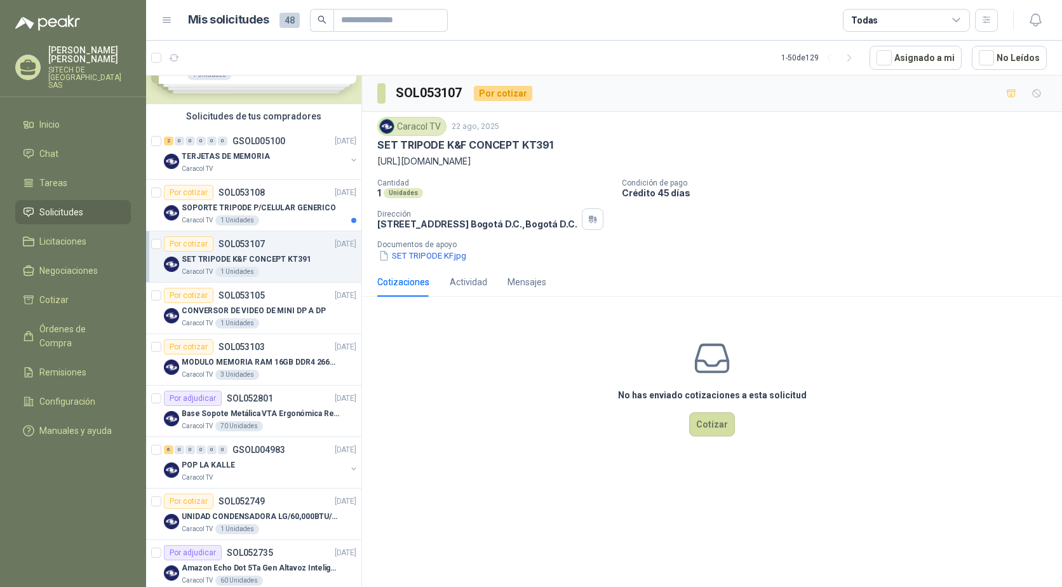
click at [432, 146] on p "SET TRIPODE K&F CONCEPT KT391" at bounding box center [465, 144] width 176 height 13
copy p "SET TRIPODE K&F CONCEPT KT391"
click at [249, 193] on p "SOL053108" at bounding box center [241, 192] width 46 height 9
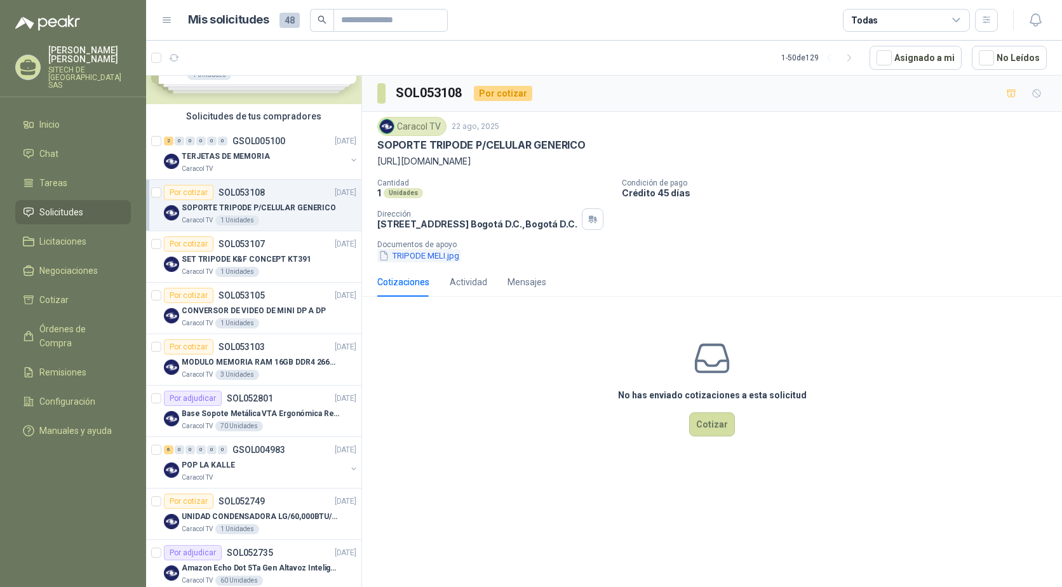
click at [414, 255] on button "TRIPODE MELI.jpg" at bounding box center [418, 255] width 83 height 13
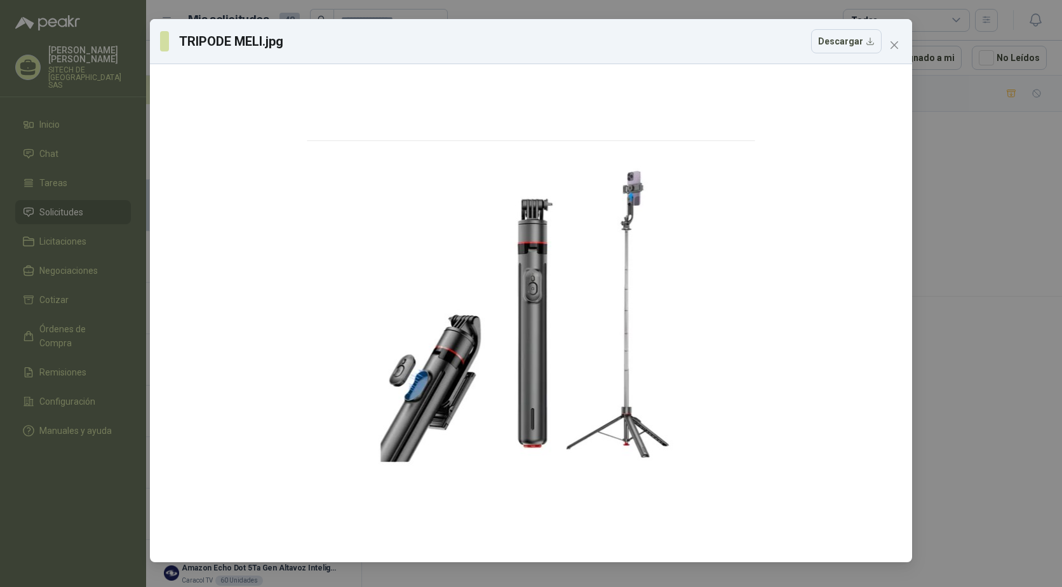
click at [896, 56] on div "TRIPODE MELI.jpg Descargar" at bounding box center [531, 41] width 762 height 45
click at [896, 49] on icon "close" at bounding box center [894, 45] width 10 height 10
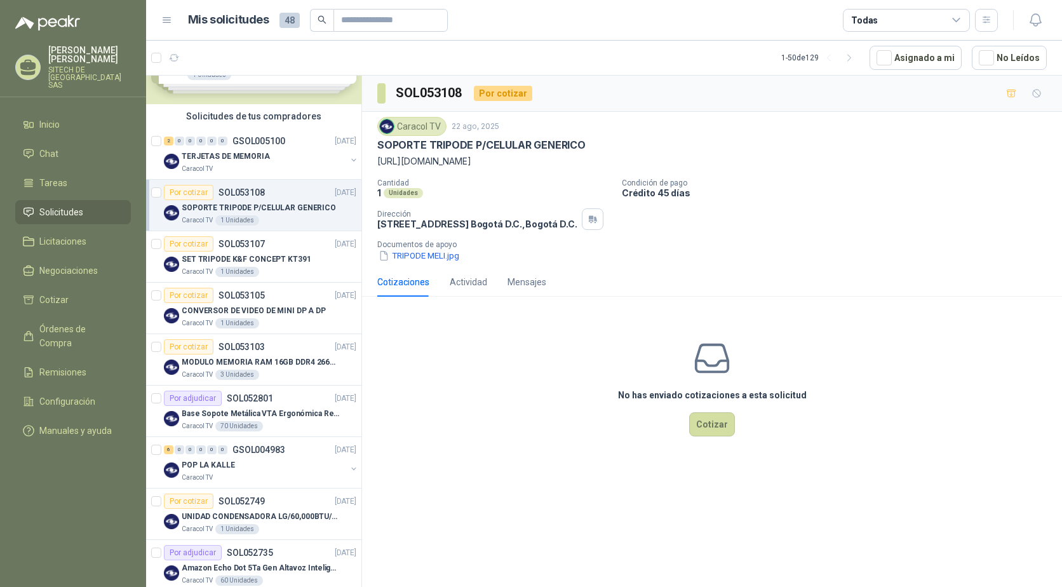
click at [439, 137] on div "Caracol TV 22 ago, 2025 SOPORTE TRIPODE P/CELULAR GENERICO https://articulo.mer…" at bounding box center [711, 142] width 669 height 51
drag, startPoint x: 439, startPoint y: 137, endPoint x: 445, endPoint y: 140, distance: 6.5
click at [445, 140] on p "SOPORTE TRIPODE P/CELULAR GENERICO" at bounding box center [481, 144] width 208 height 13
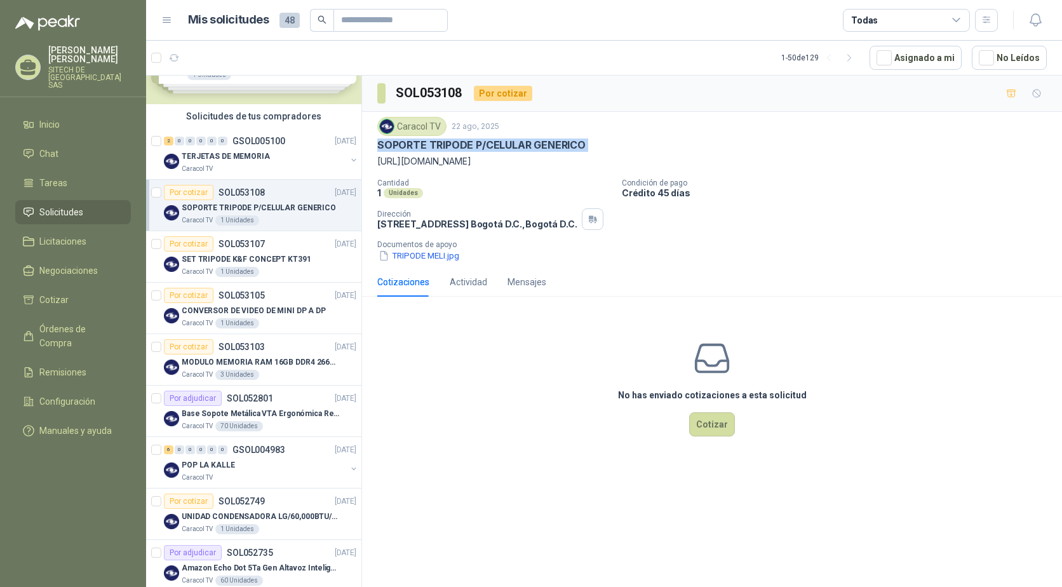
click at [445, 140] on p "SOPORTE TRIPODE P/CELULAR GENERICO" at bounding box center [481, 144] width 208 height 13
click at [211, 152] on p "TERJETAS DE MEMORIA" at bounding box center [226, 156] width 88 height 12
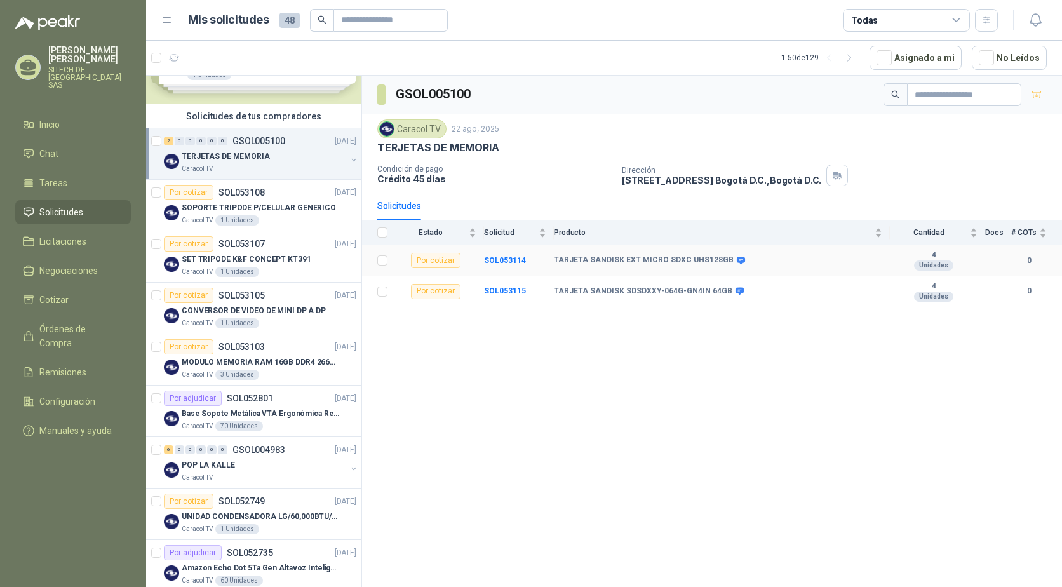
click at [564, 263] on b "TARJETA SANDISK EXT MICRO SDXC UHS128GB" at bounding box center [644, 260] width 180 height 10
click at [500, 260] on b "SOL053114" at bounding box center [505, 260] width 42 height 9
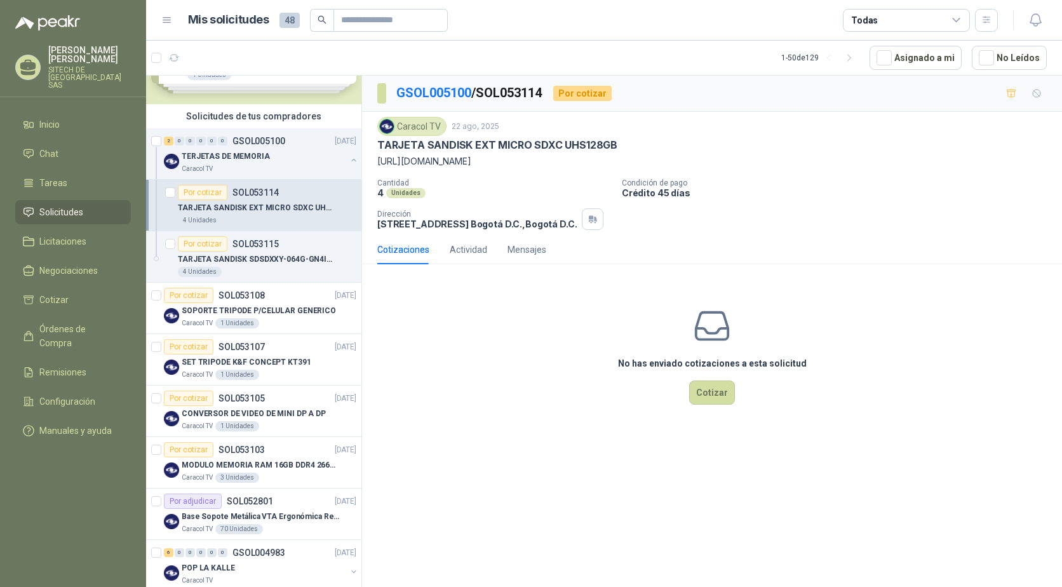
click at [422, 163] on p "[URL][DOMAIN_NAME]" at bounding box center [711, 161] width 669 height 14
drag, startPoint x: 422, startPoint y: 163, endPoint x: 413, endPoint y: 147, distance: 18.2
click at [413, 147] on p "TARJETA SANDISK EXT MICRO SDXC UHS128GB" at bounding box center [497, 144] width 240 height 13
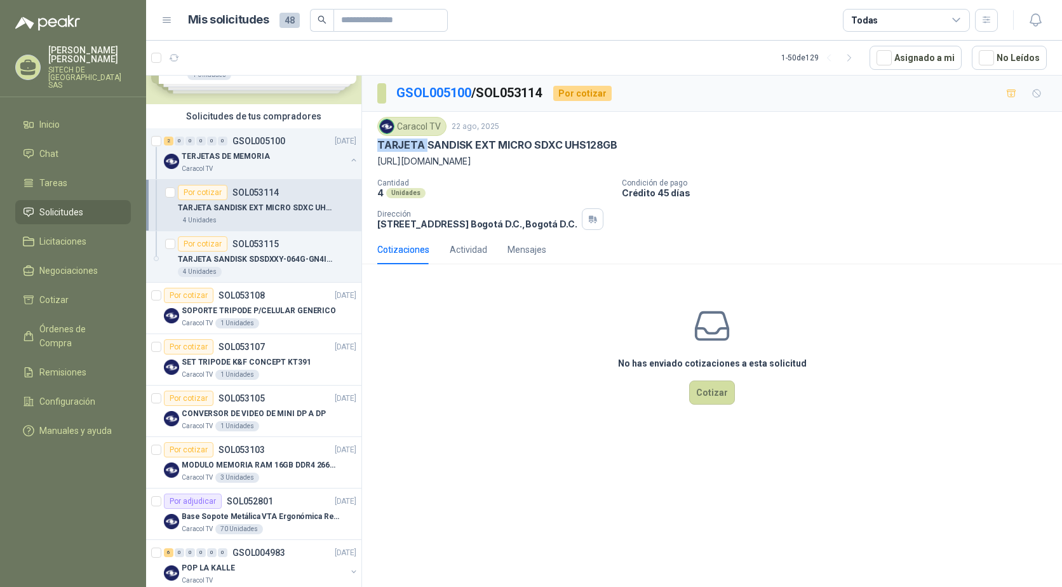
click at [413, 147] on p "TARJETA SANDISK EXT MICRO SDXC UHS128GB" at bounding box center [497, 144] width 240 height 13
copy p "TARJETA SANDISK EXT MICRO SDXC UHS128GB"
click at [223, 156] on p "TERJETAS DE MEMORIA" at bounding box center [226, 156] width 88 height 12
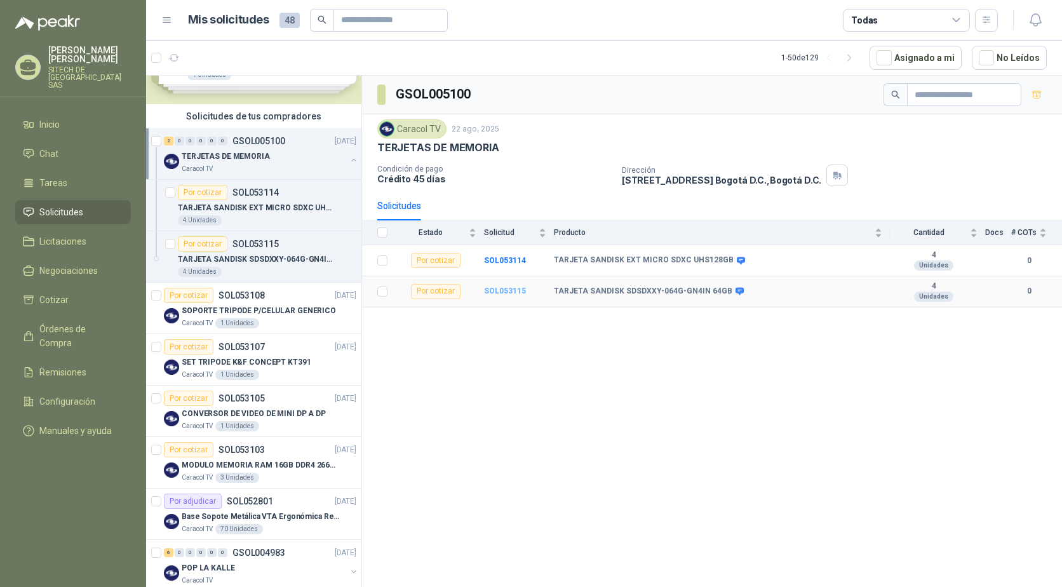
click at [497, 288] on b "SOL053115" at bounding box center [505, 290] width 42 height 9
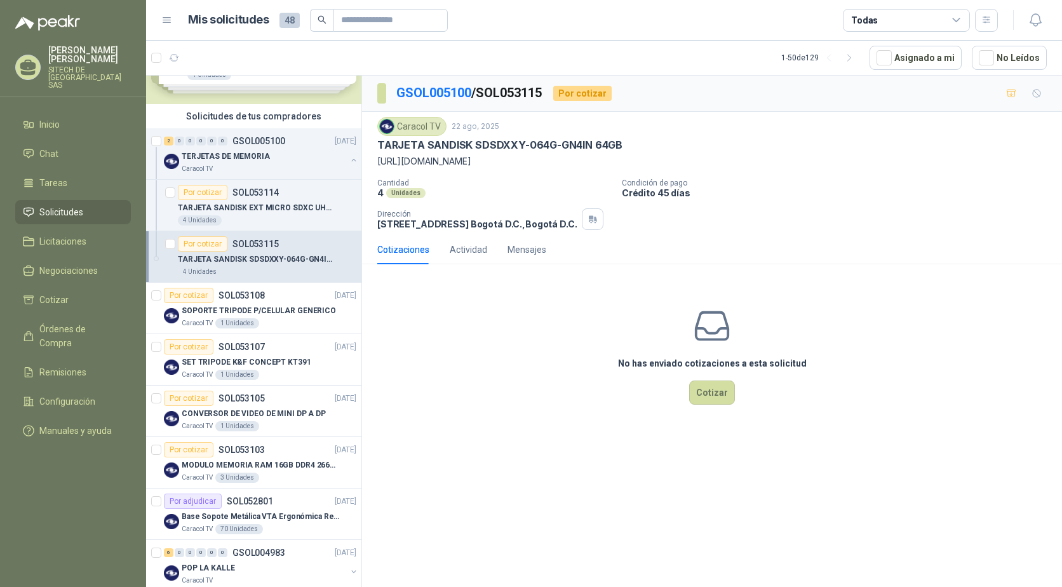
click at [432, 148] on p "TARJETA SANDISK SDSDXXY-064G-GN4IN 64GB" at bounding box center [499, 144] width 245 height 13
copy p "TARJETA SANDISK SDSDXXY-064G-GN4IN 64GB"
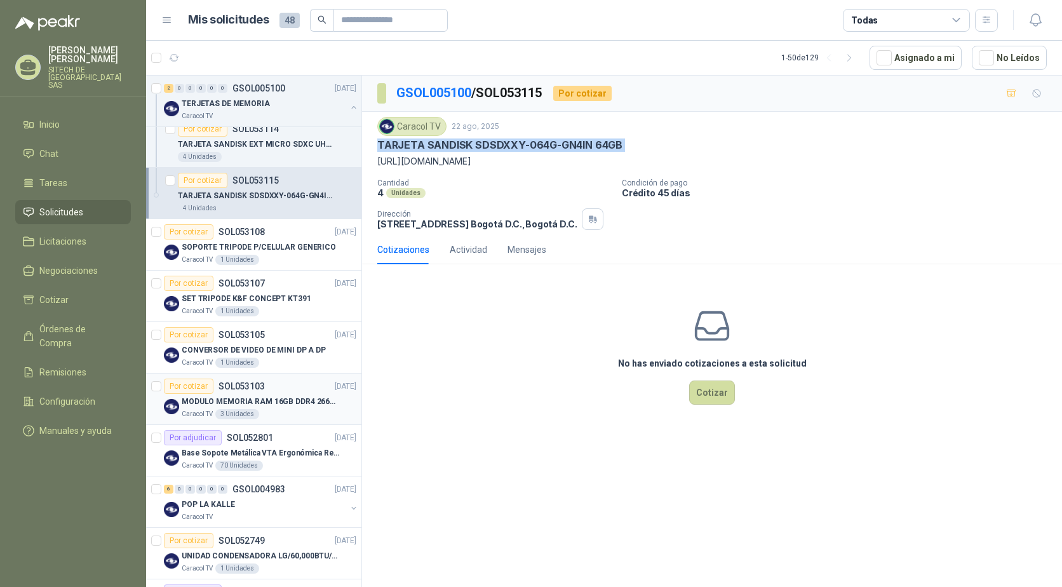
click at [229, 416] on div "3 Unidades" at bounding box center [237, 414] width 44 height 10
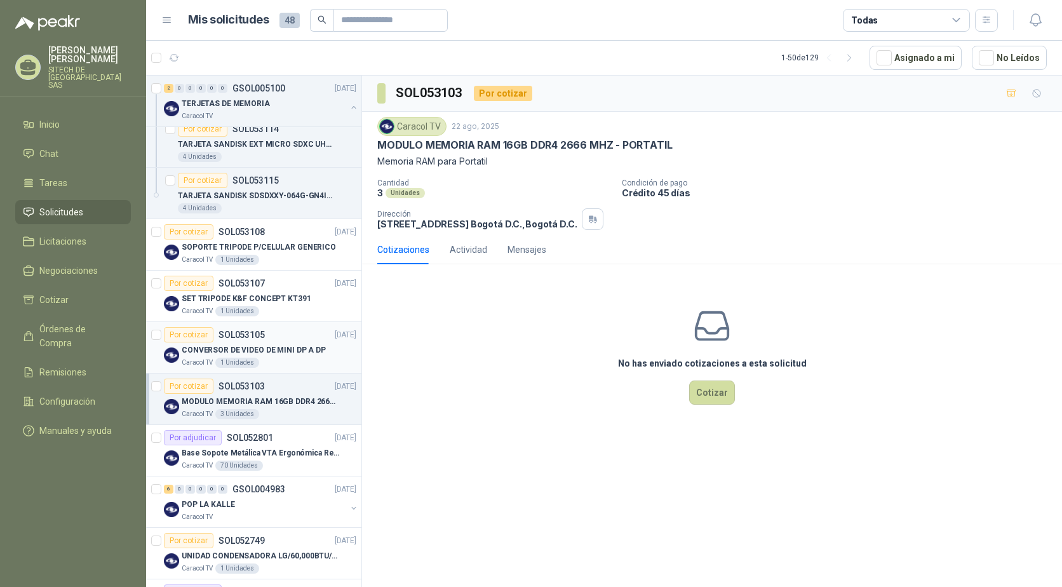
click at [248, 349] on p "CONVERSOR DE VIDEO DE MINI DP A DP" at bounding box center [254, 350] width 144 height 12
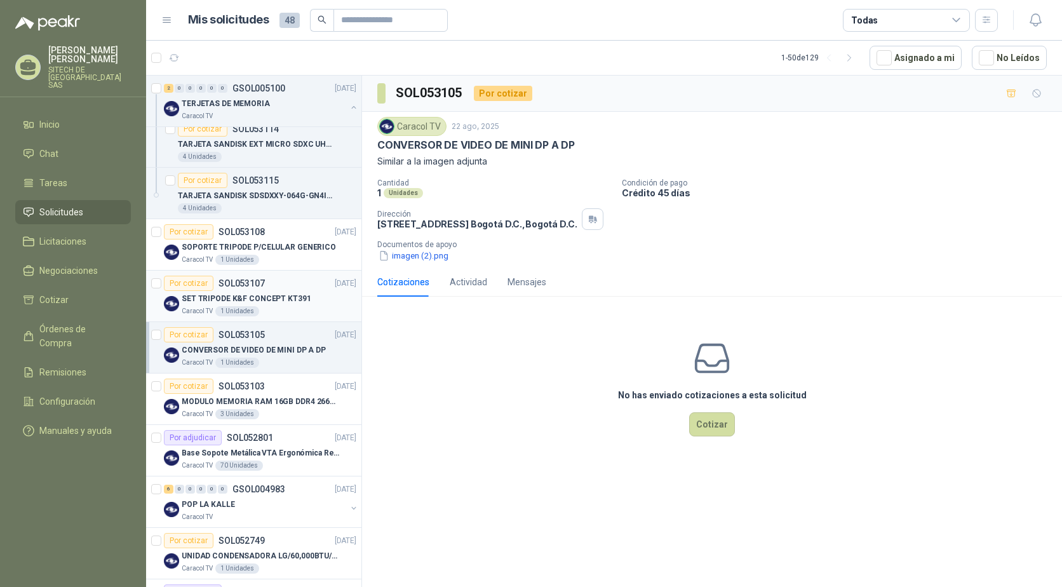
click at [279, 280] on div "Por cotizar SOL053107 22/08/25" at bounding box center [260, 283] width 192 height 15
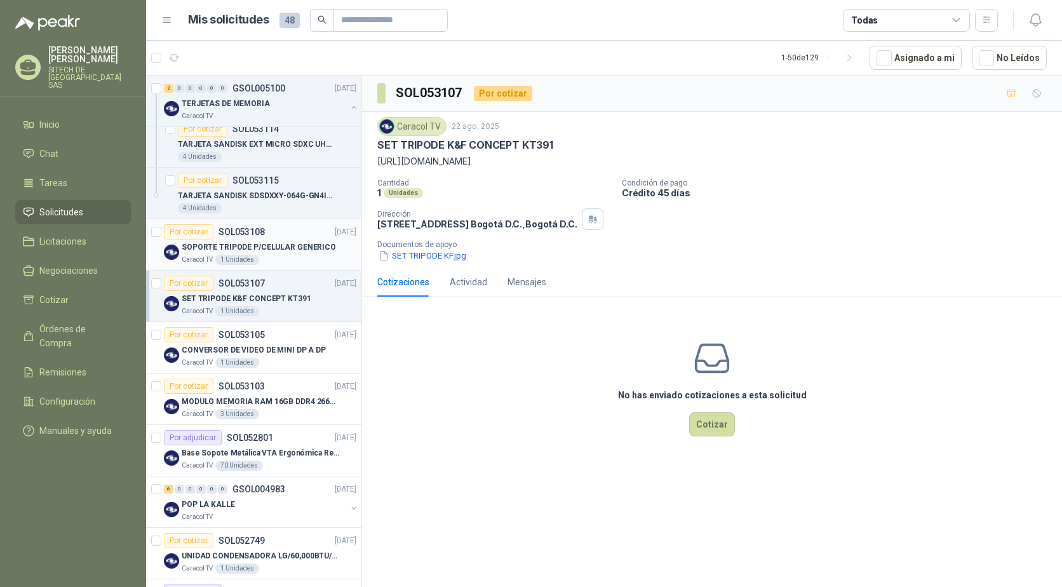
click at [252, 229] on p "SOL053108" at bounding box center [241, 231] width 46 height 9
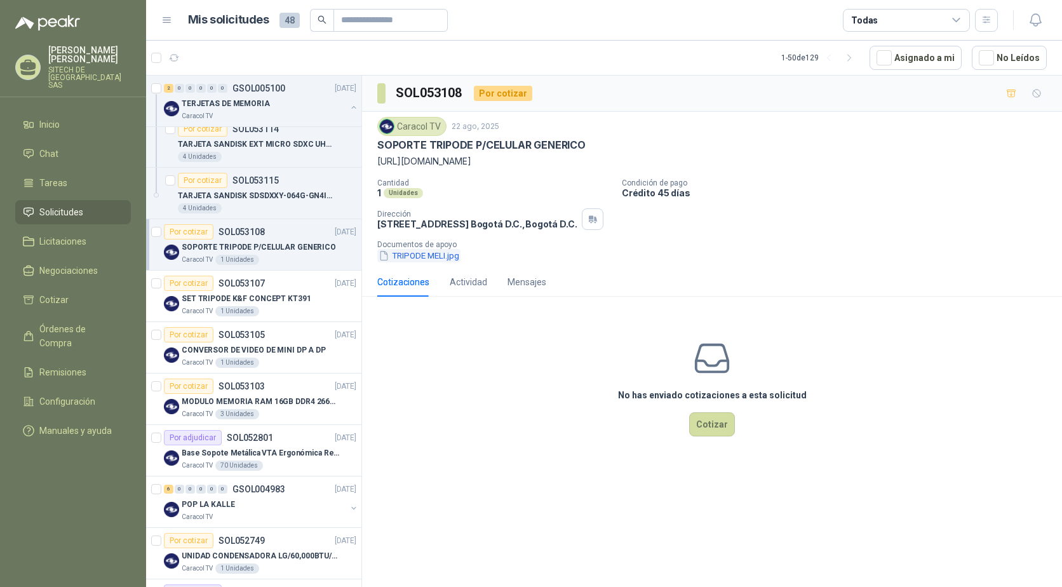
click at [417, 257] on button "TRIPODE MELI.jpg" at bounding box center [418, 255] width 83 height 13
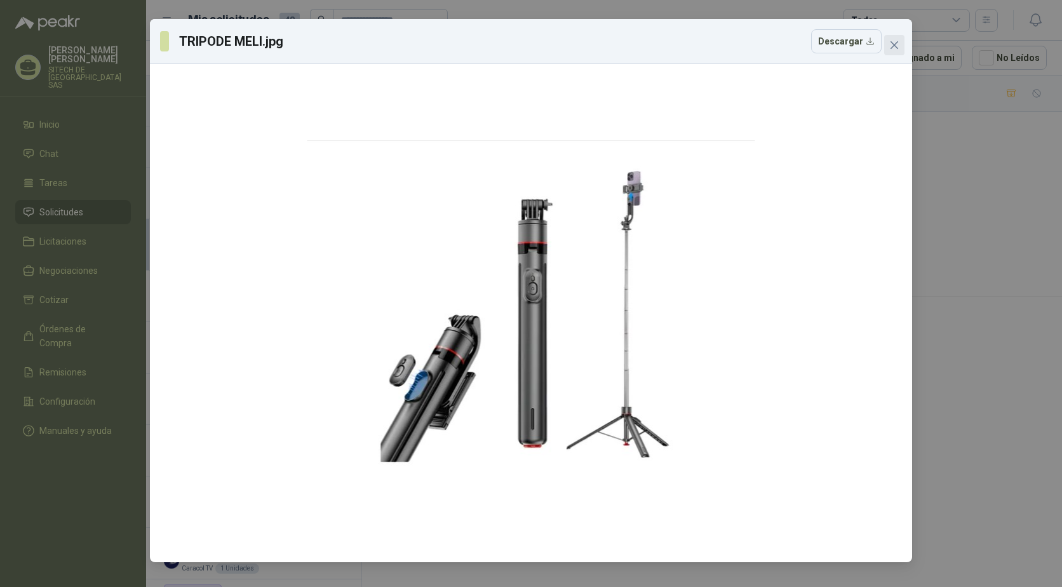
click at [904, 39] on button "Close" at bounding box center [894, 45] width 20 height 20
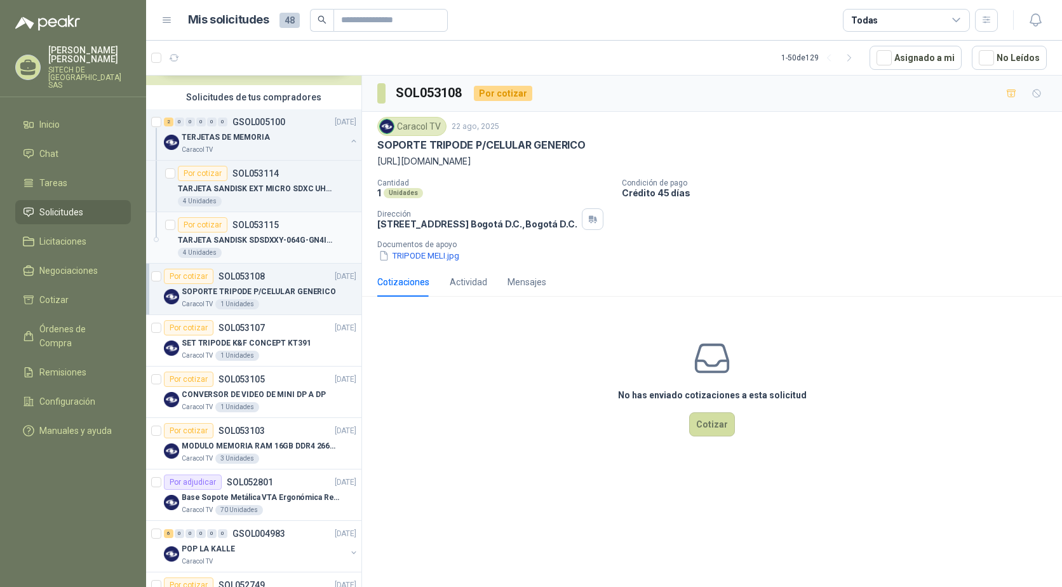
scroll to position [63, 0]
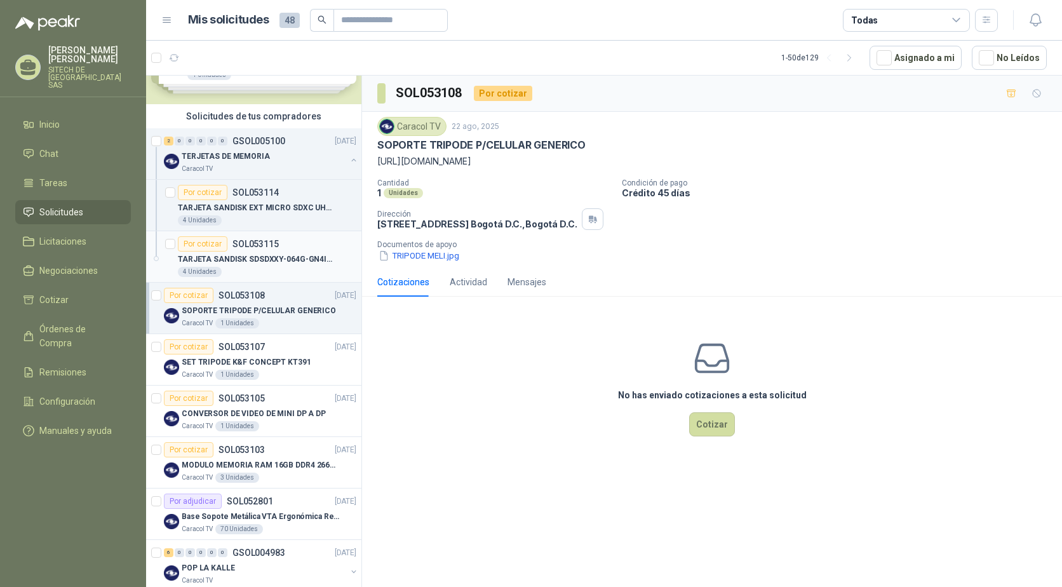
click at [253, 252] on div "TARJETA SANDISK SDSDXXY-064G-GN4IN 64GB" at bounding box center [267, 258] width 178 height 15
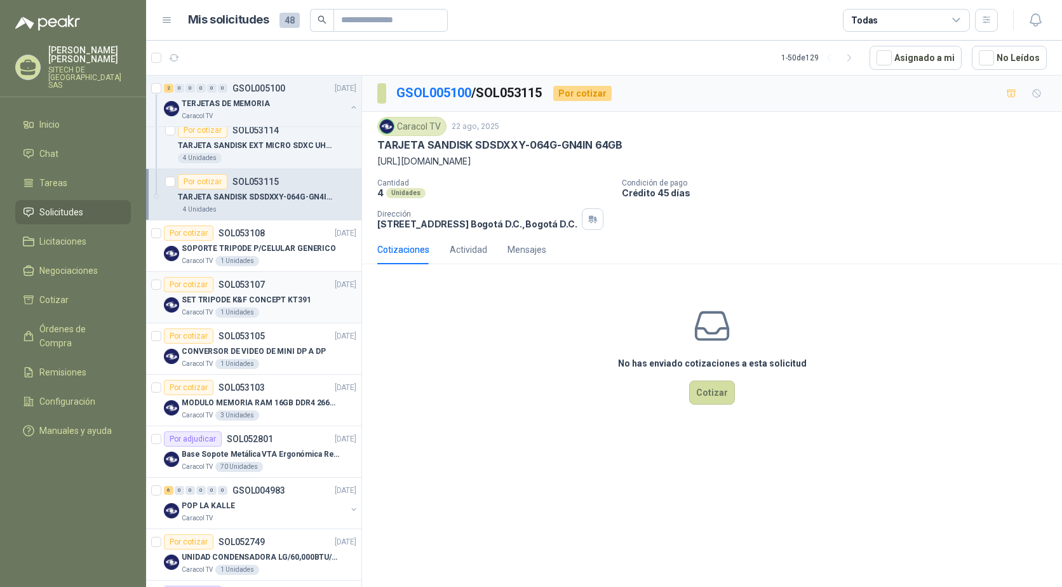
scroll to position [127, 0]
click at [204, 399] on p "MODULO MEMORIA RAM 16GB DDR4 2666 MHZ - PORTATIL" at bounding box center [261, 402] width 158 height 12
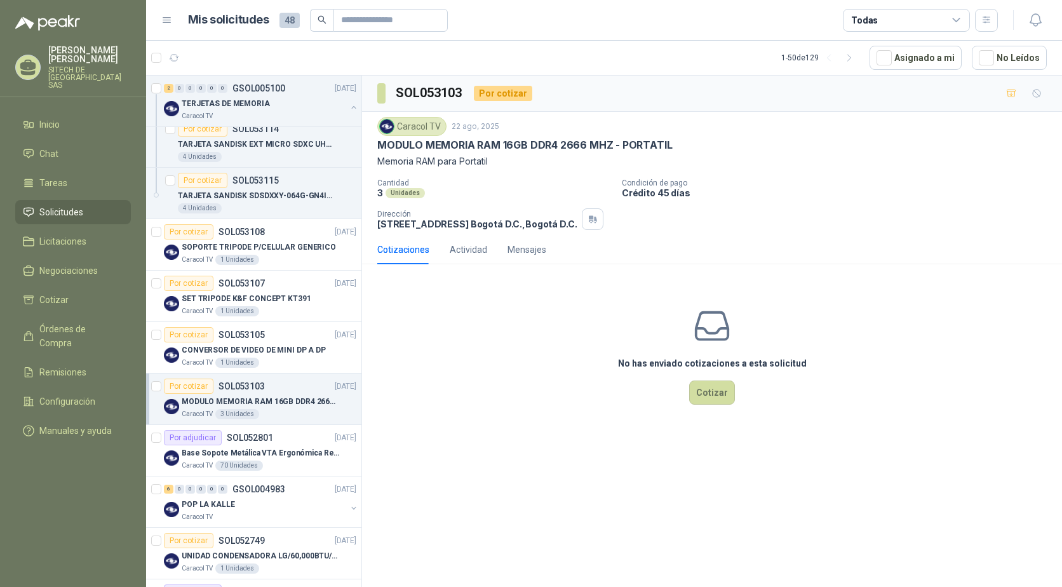
click at [433, 147] on p "MODULO MEMORIA RAM 16GB DDR4 2666 MHZ - PORTATIL" at bounding box center [524, 144] width 295 height 13
drag, startPoint x: 433, startPoint y: 147, endPoint x: 390, endPoint y: 154, distance: 43.0
click at [404, 154] on p "Memoria RAM para Portatil" at bounding box center [711, 161] width 669 height 14
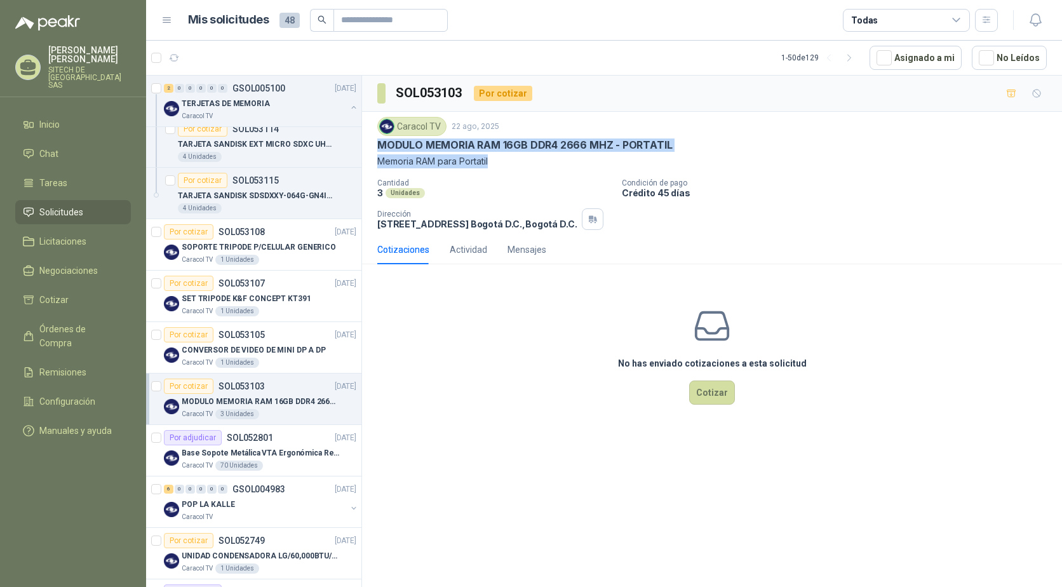
drag, startPoint x: 378, startPoint y: 145, endPoint x: 493, endPoint y: 165, distance: 116.6
click at [493, 165] on div "Caracol TV 22 ago, 2025 MODULO MEMORIA RAM 16GB DDR4 2666 MHZ - PORTATIL Memori…" at bounding box center [711, 142] width 669 height 51
copy div "MODULO MEMORIA RAM 16GB DDR4 2666 MHZ - PORTATIL Memoria RAM para Portatil"
click at [255, 391] on div "Por cotizar SOL053103" at bounding box center [214, 385] width 101 height 15
click at [236, 347] on p "CONVERSOR DE VIDEO DE MINI DP A DP" at bounding box center [254, 350] width 144 height 12
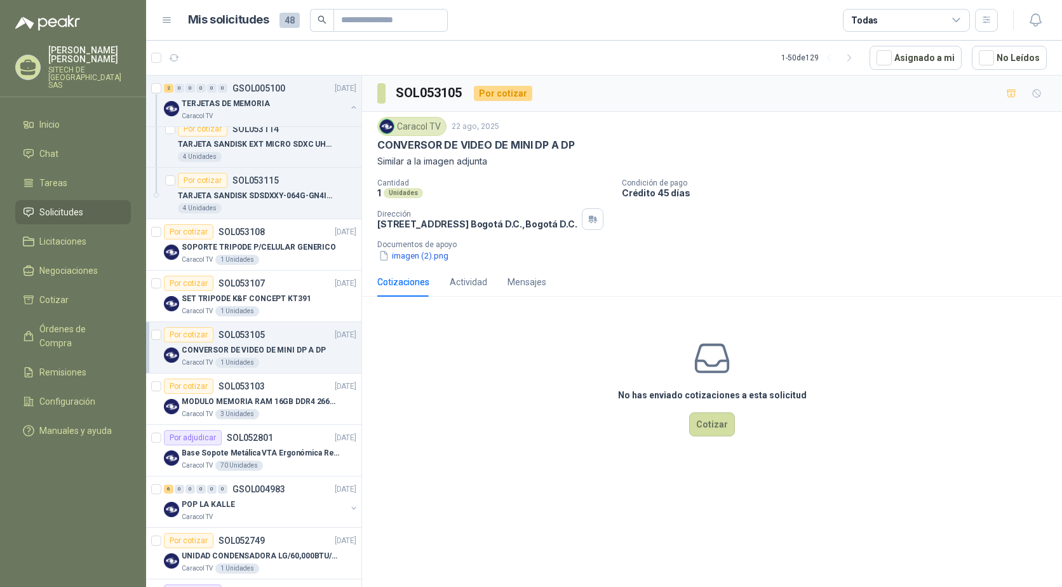
click at [428, 146] on p "CONVERSOR DE VIDEO DE MINI DP A DP" at bounding box center [475, 144] width 197 height 13
click at [408, 146] on p "CONVERSOR DE VIDEO DE MINI DP A DP" at bounding box center [475, 144] width 197 height 13
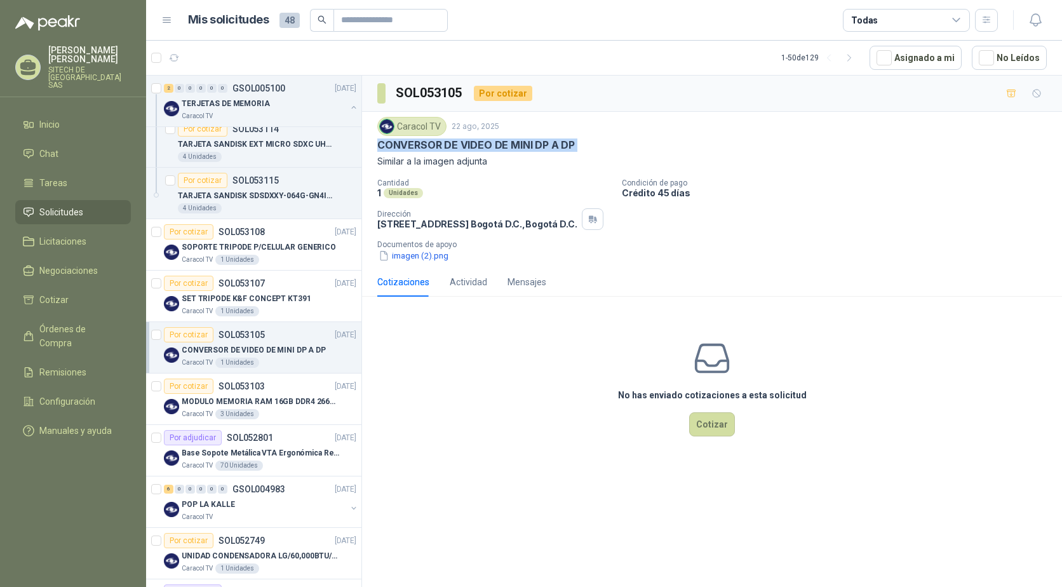
click at [408, 146] on p "CONVERSOR DE VIDEO DE MINI DP A DP" at bounding box center [475, 144] width 197 height 13
copy p "CONVERSOR DE VIDEO DE MINI DP A DP"
click at [418, 253] on button "imagen (2).png" at bounding box center [413, 255] width 72 height 13
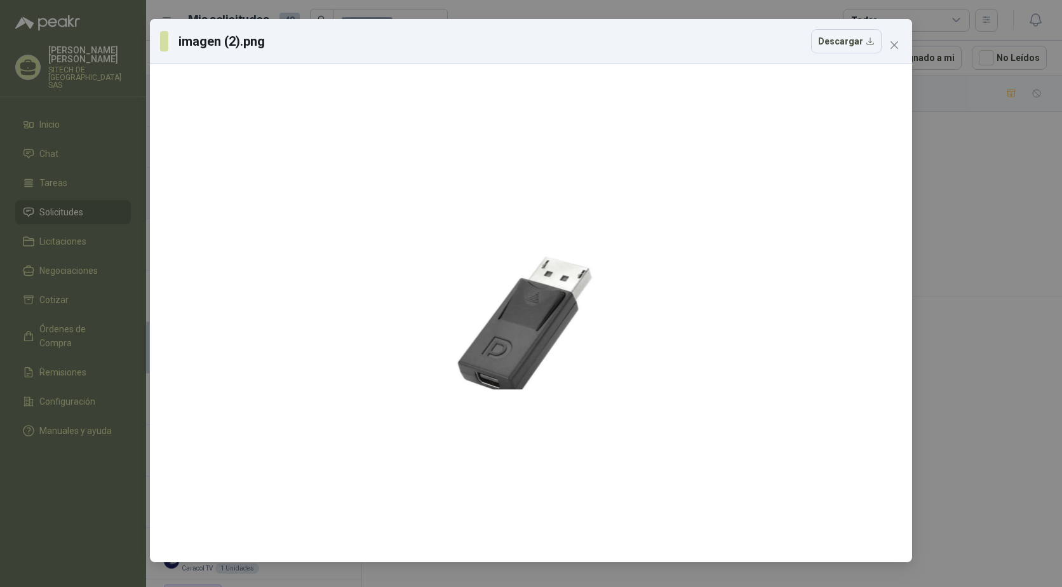
click at [883, 42] on div "imagen (2).png Descargar" at bounding box center [531, 41] width 742 height 24
click at [890, 44] on icon "close" at bounding box center [894, 45] width 10 height 10
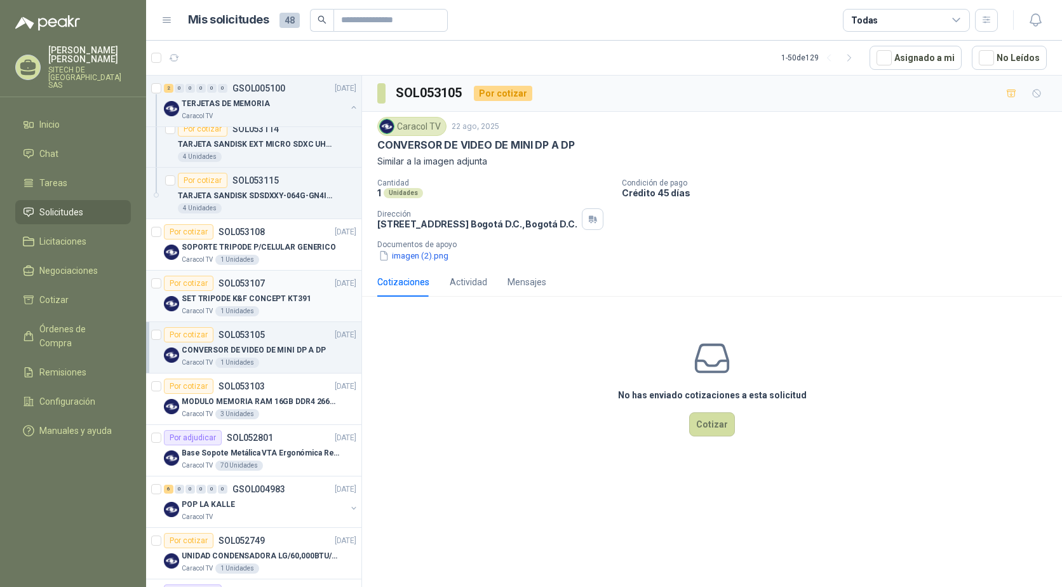
click at [212, 302] on p "SET TRIPODE K&F CONCEPT KT391" at bounding box center [247, 299] width 130 height 12
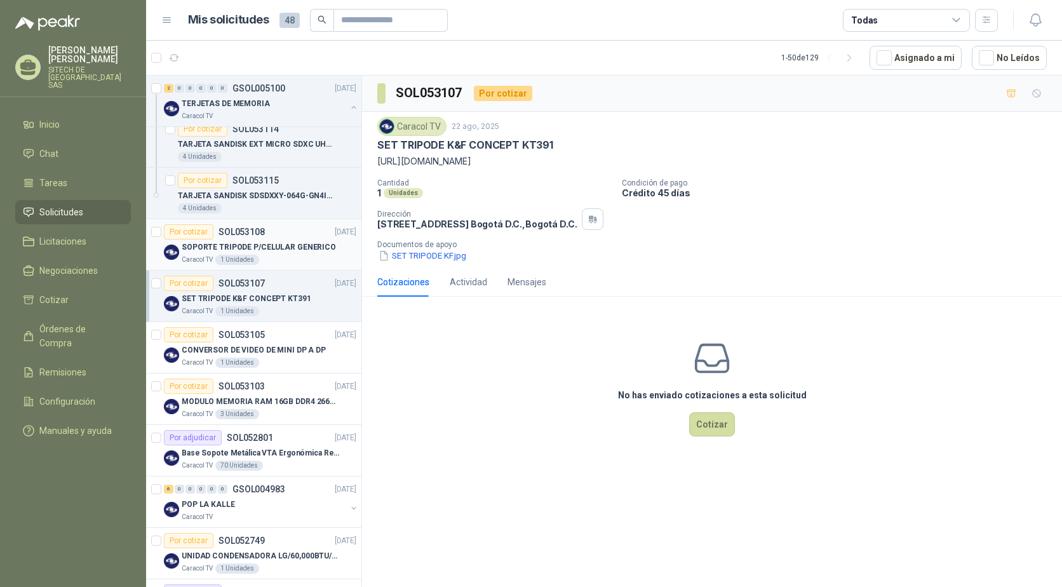
click at [230, 253] on div "SOPORTE TRIPODE P/CELULAR GENERICO" at bounding box center [269, 246] width 175 height 15
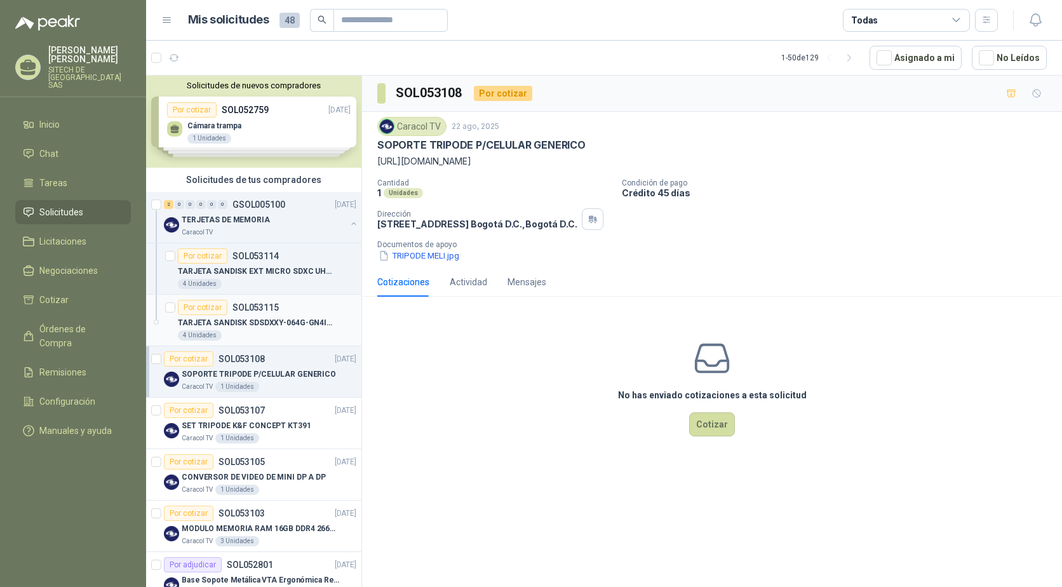
click at [235, 321] on p "TARJETA SANDISK SDSDXXY-064G-GN4IN 64GB" at bounding box center [257, 323] width 158 height 12
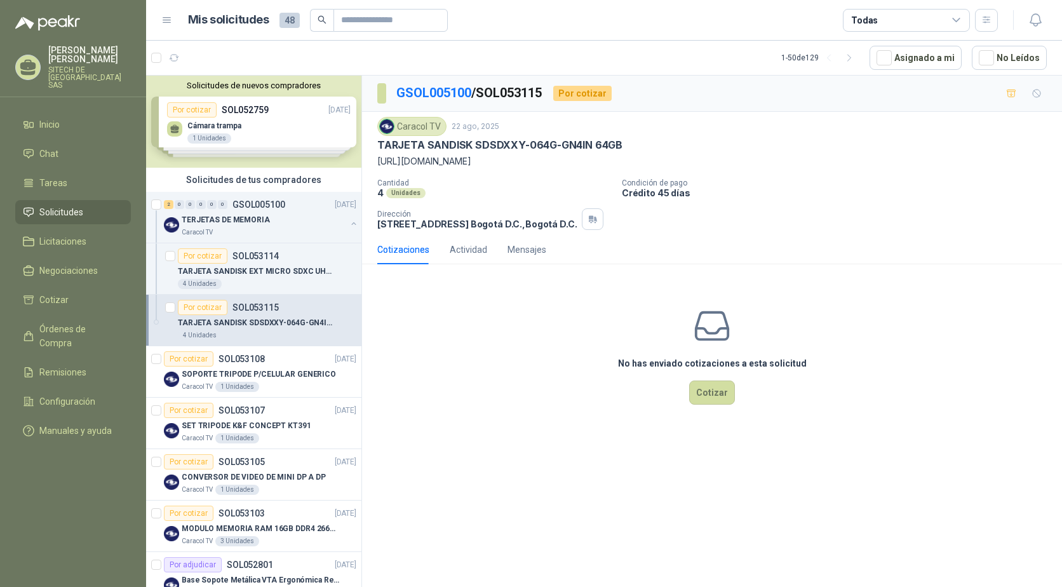
click at [437, 159] on p "[URL][DOMAIN_NAME]" at bounding box center [711, 161] width 669 height 14
copy p "[URL][DOMAIN_NAME]"
click at [423, 147] on p "TARJETA SANDISK SDSDXXY-064G-GN4IN 64GB" at bounding box center [499, 144] width 245 height 13
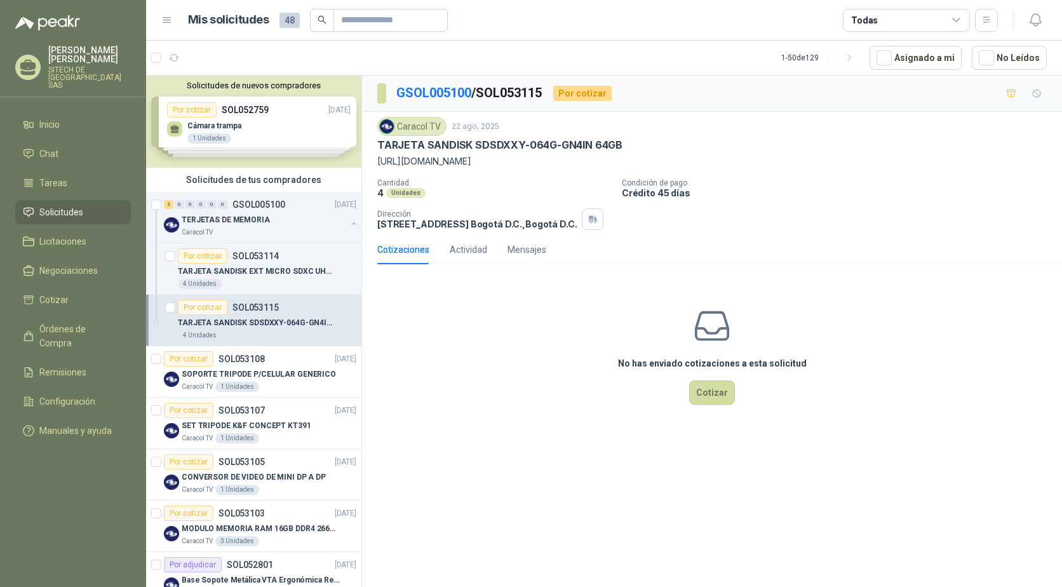
click at [423, 147] on p "TARJETA SANDISK SDSDXXY-064G-GN4IN 64GB" at bounding box center [499, 144] width 245 height 13
copy p "TARJETA SANDISK SDSDXXY-064G-GN4IN 64GB"
click at [225, 269] on p "TARJETA SANDISK EXT MICRO SDXC UHS128GB" at bounding box center [257, 271] width 158 height 12
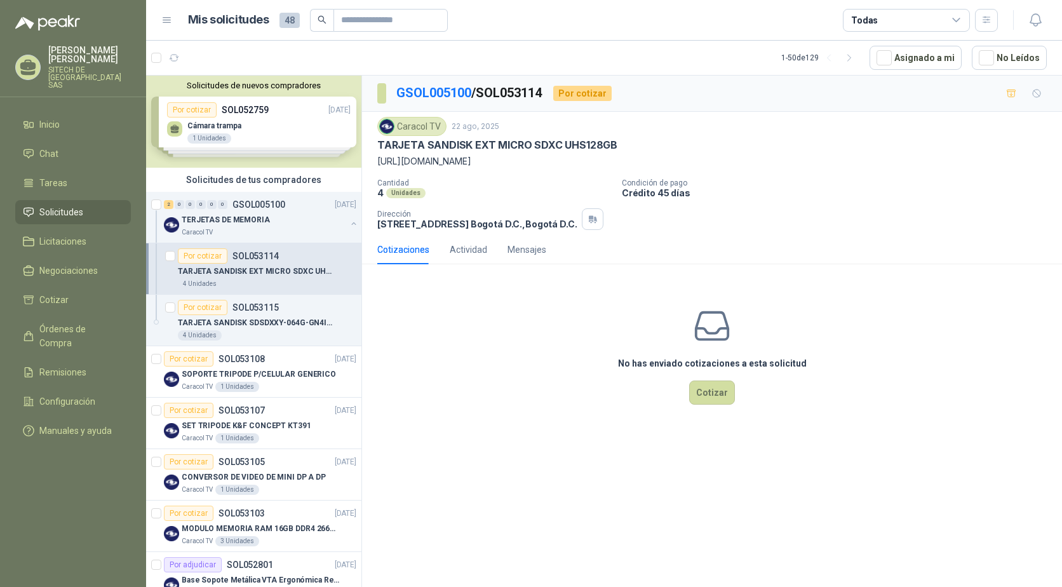
click at [436, 158] on p "[URL][DOMAIN_NAME]" at bounding box center [711, 161] width 669 height 14
copy p "[URL][DOMAIN_NAME]"
click at [424, 142] on p "TARJETA SANDISK EXT MICRO SDXC UHS128GB" at bounding box center [497, 144] width 240 height 13
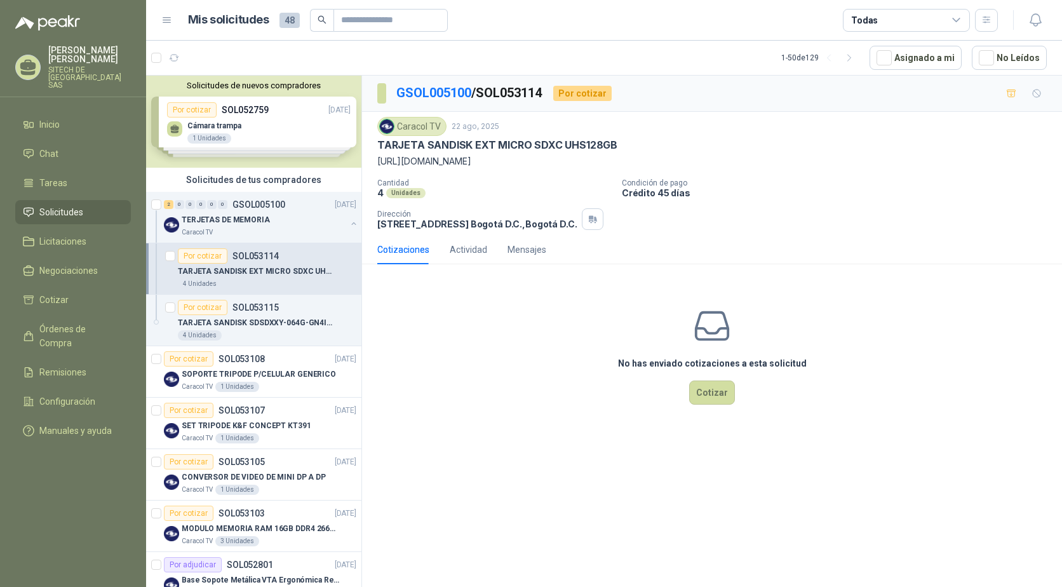
click at [424, 142] on p "TARJETA SANDISK EXT MICRO SDXC UHS128GB" at bounding box center [497, 144] width 240 height 13
copy p "TARJETA SANDISK EXT MICRO SDXC UHS128GB"
click at [258, 384] on div "Caracol TV 1 Unidades" at bounding box center [269, 387] width 175 height 10
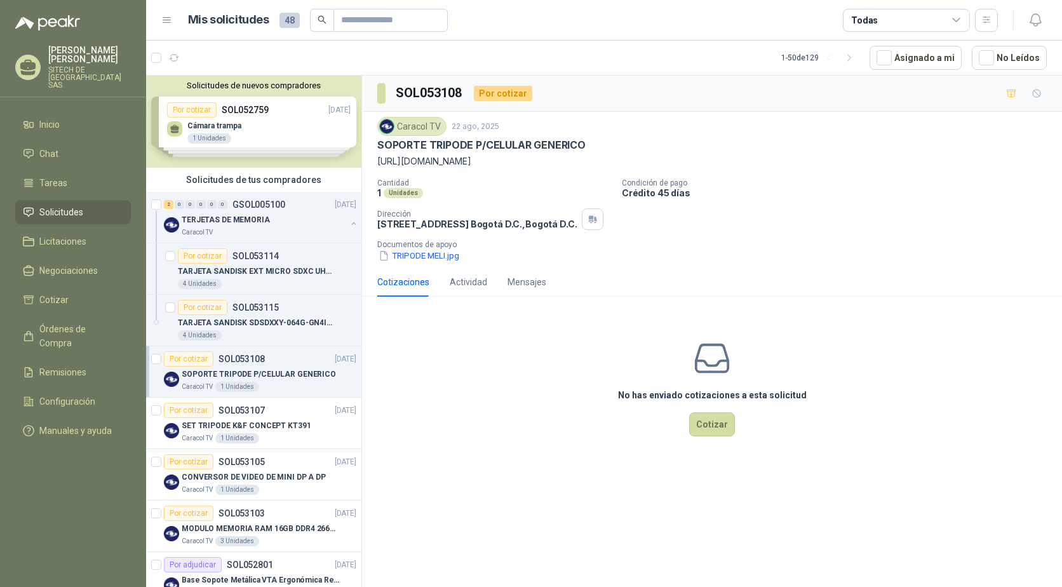
click at [427, 150] on p "SOPORTE TRIPODE P/CELULAR GENERICO" at bounding box center [481, 144] width 208 height 13
copy p "SOPORTE TRIPODE P/CELULAR GENERICO"
click at [428, 257] on button "TRIPODE MELI.jpg" at bounding box center [418, 255] width 83 height 13
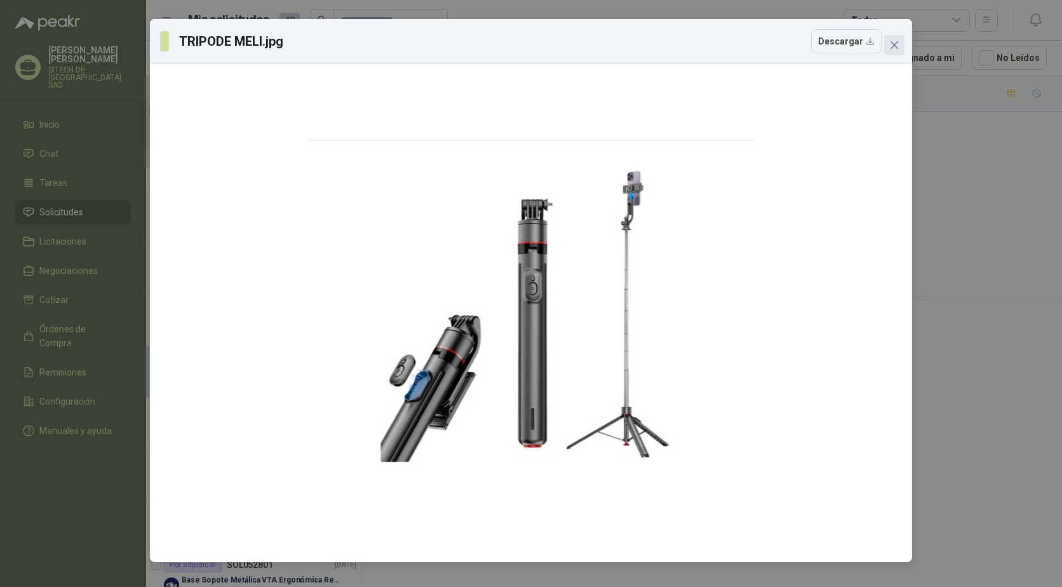
click at [891, 44] on icon "close" at bounding box center [894, 45] width 10 height 10
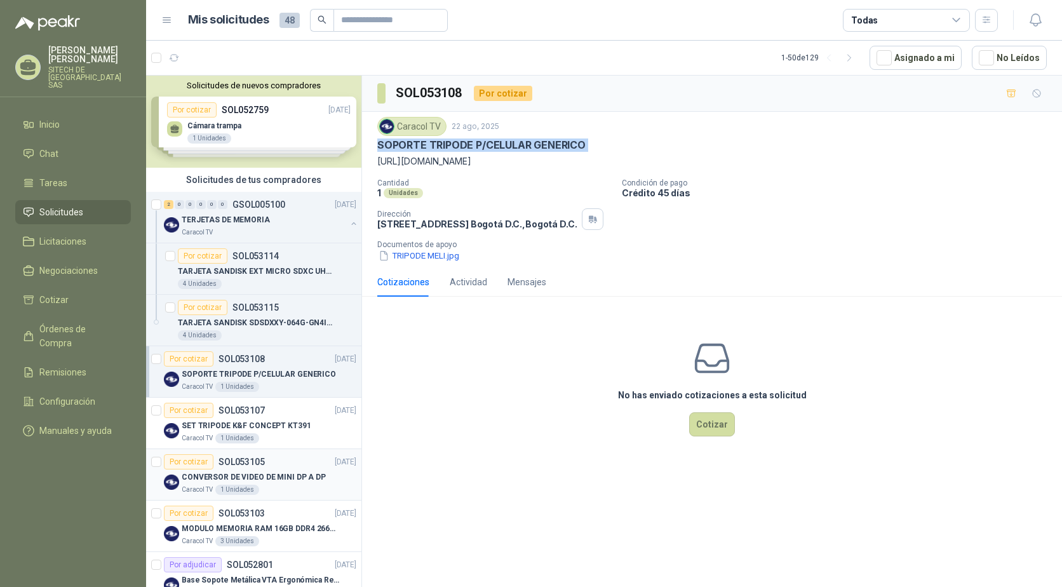
scroll to position [63, 0]
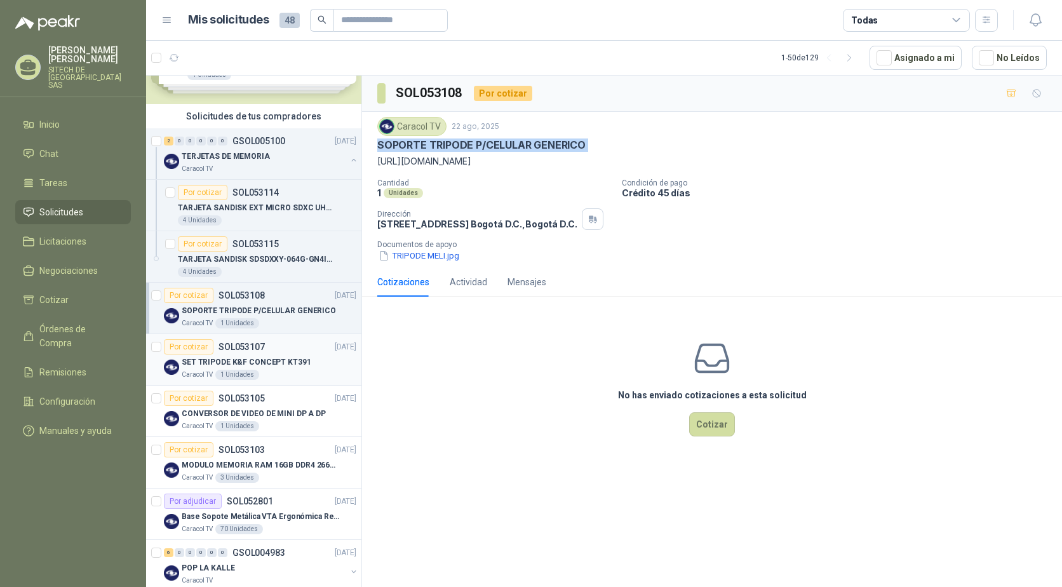
click at [238, 354] on div "Por cotizar SOL053107" at bounding box center [214, 346] width 101 height 15
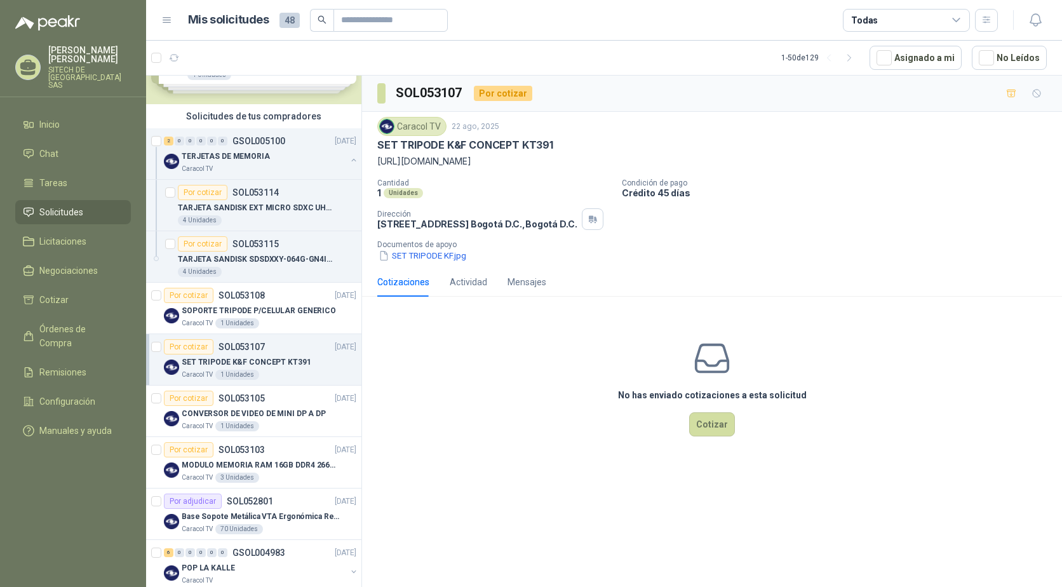
click at [448, 145] on p "SET TRIPODE K&F CONCEPT KT391" at bounding box center [465, 144] width 176 height 13
copy p "SET TRIPODE K&F CONCEPT KT391"
click at [418, 257] on button "SET TRIPODE KF.jpg" at bounding box center [422, 255] width 90 height 13
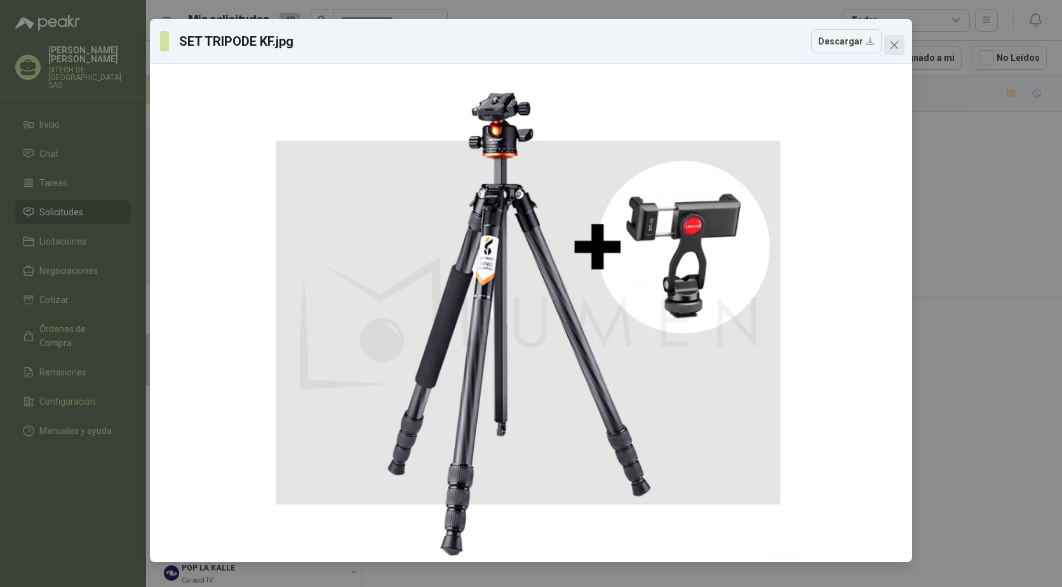
click at [897, 47] on icon "close" at bounding box center [894, 45] width 8 height 8
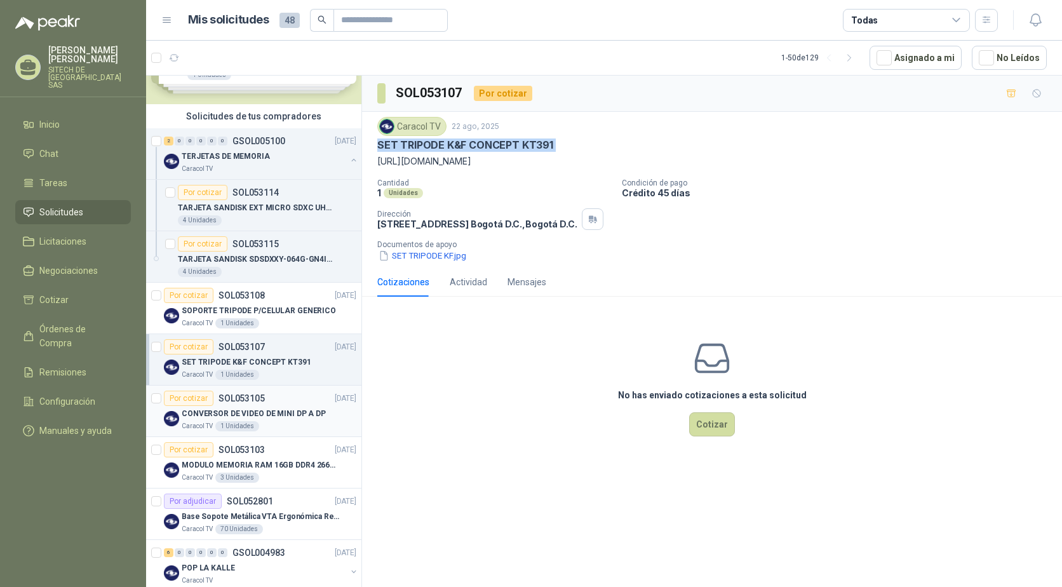
click at [232, 397] on p "SOL053105" at bounding box center [241, 398] width 46 height 9
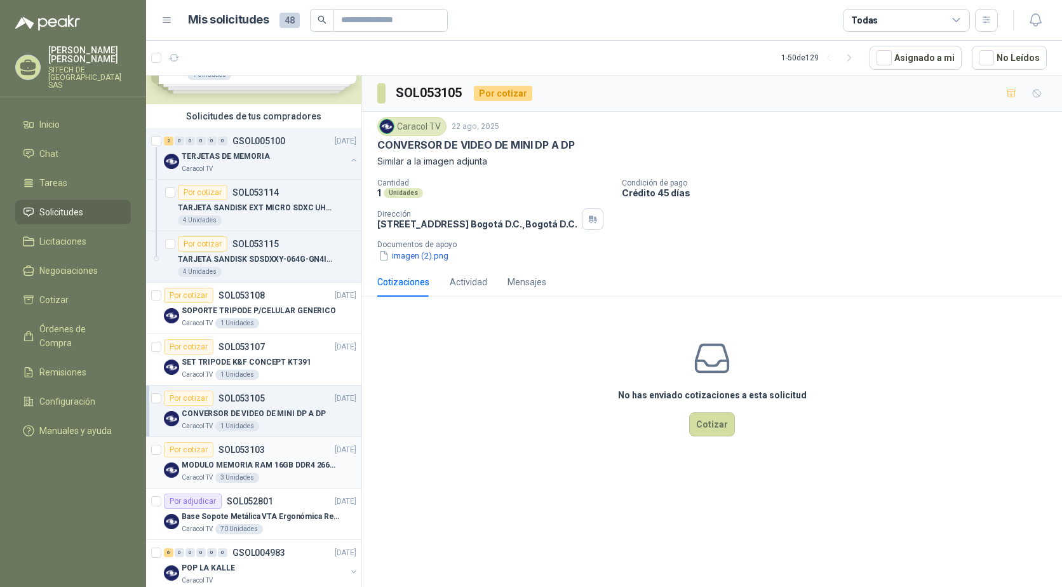
click at [230, 457] on div "MODULO MEMORIA RAM 16GB DDR4 2666 MHZ - PORTATIL" at bounding box center [269, 464] width 175 height 15
